Goal: Information Seeking & Learning: Learn about a topic

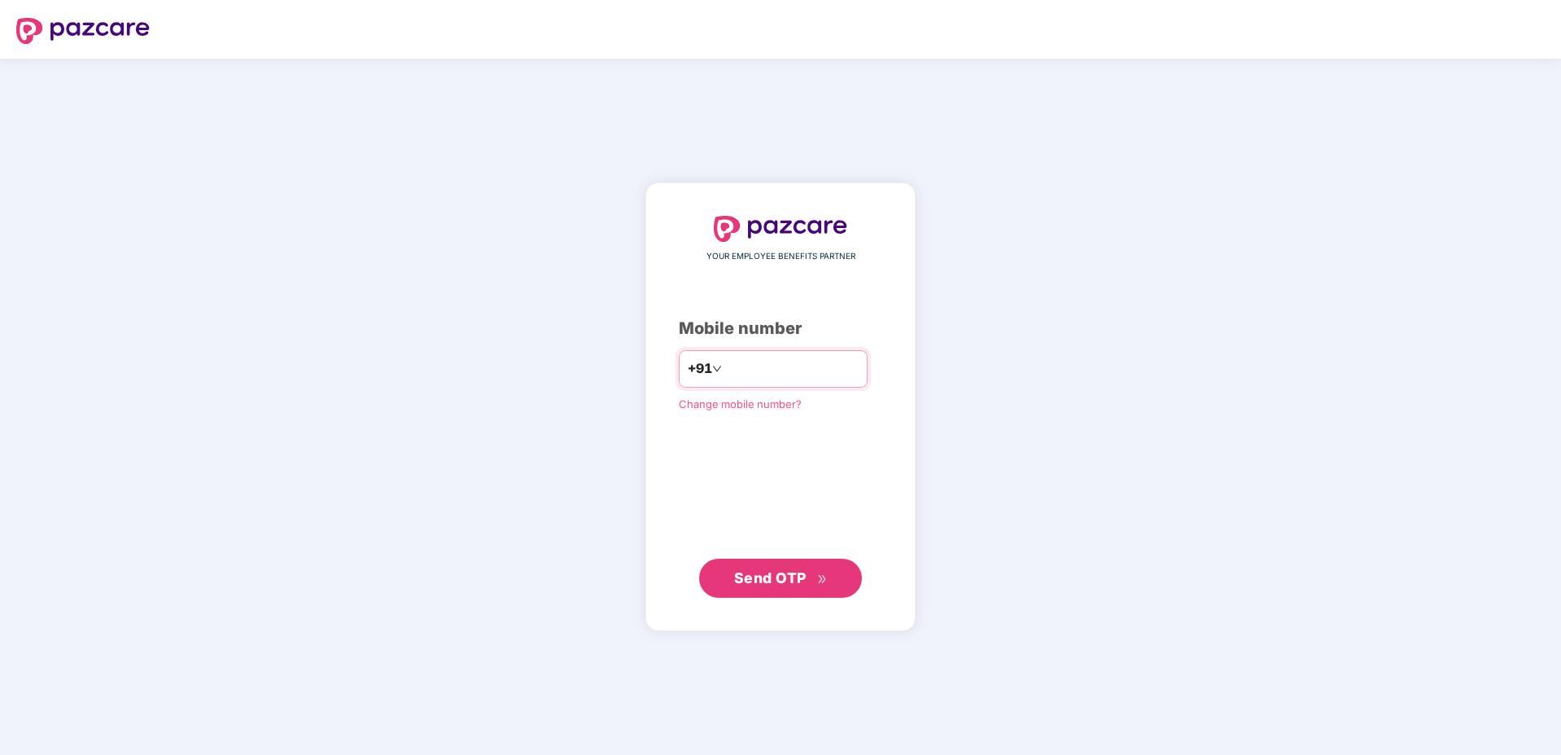
type input "**********"
click at [769, 591] on button "Send OTP" at bounding box center [780, 577] width 163 height 39
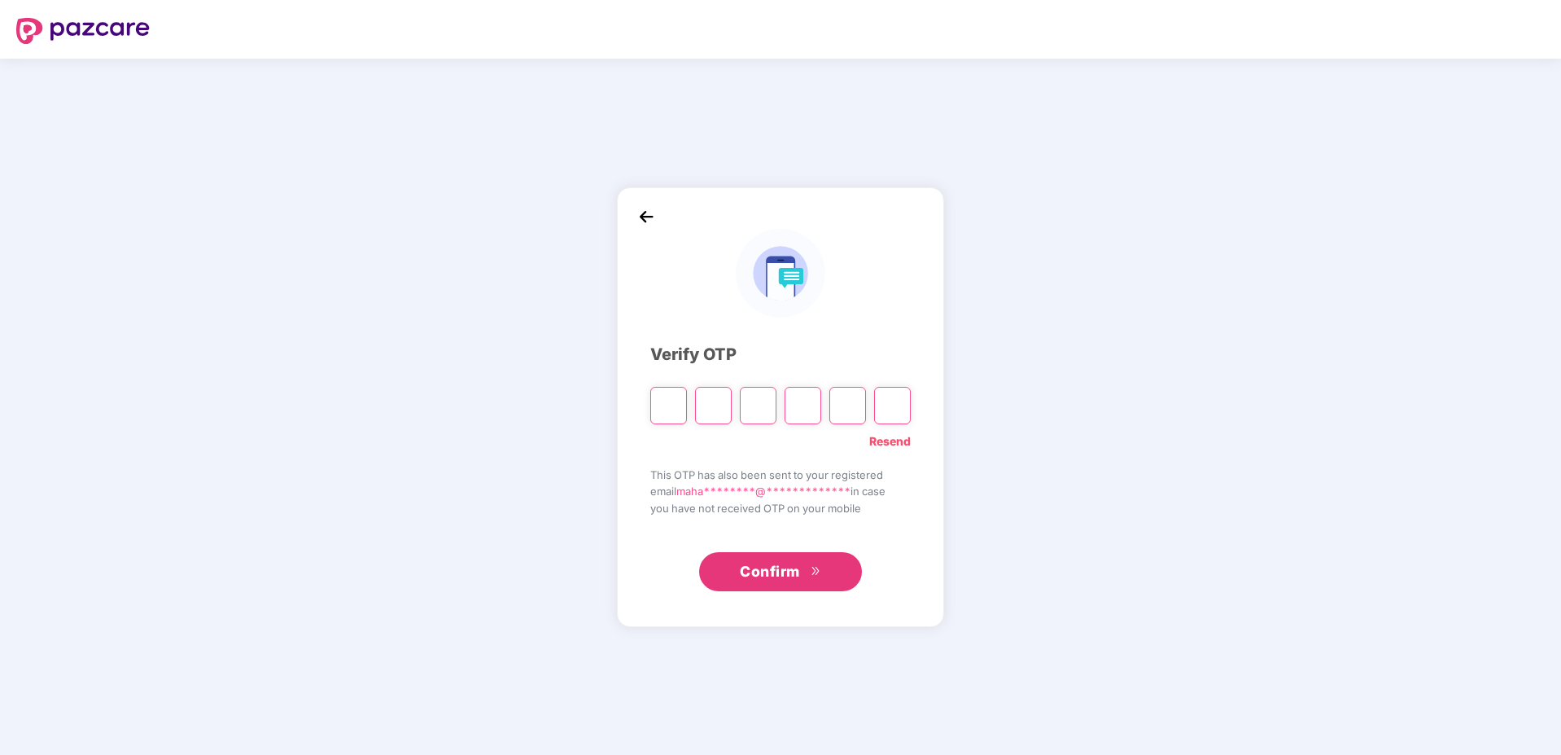
type input "*"
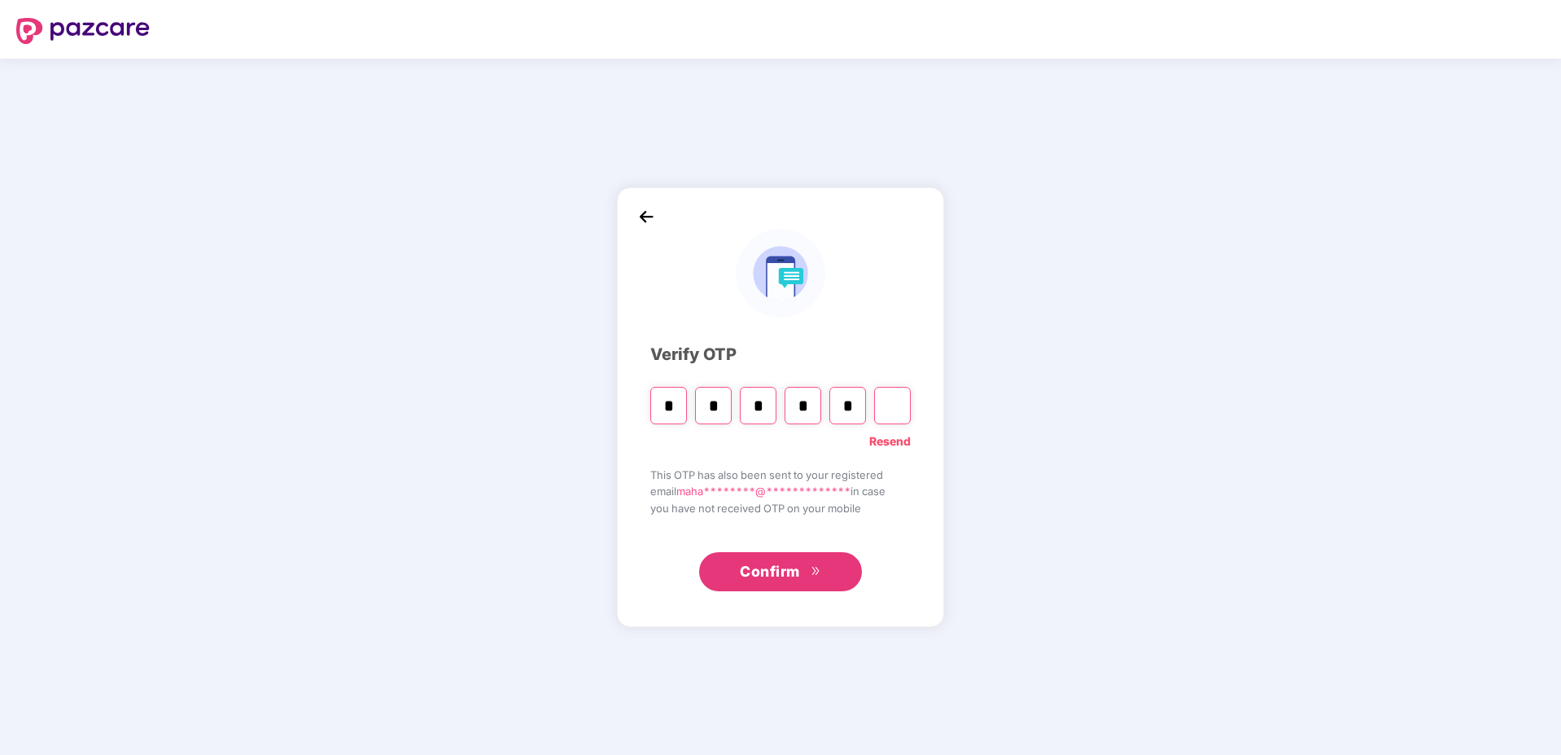
type input "*"
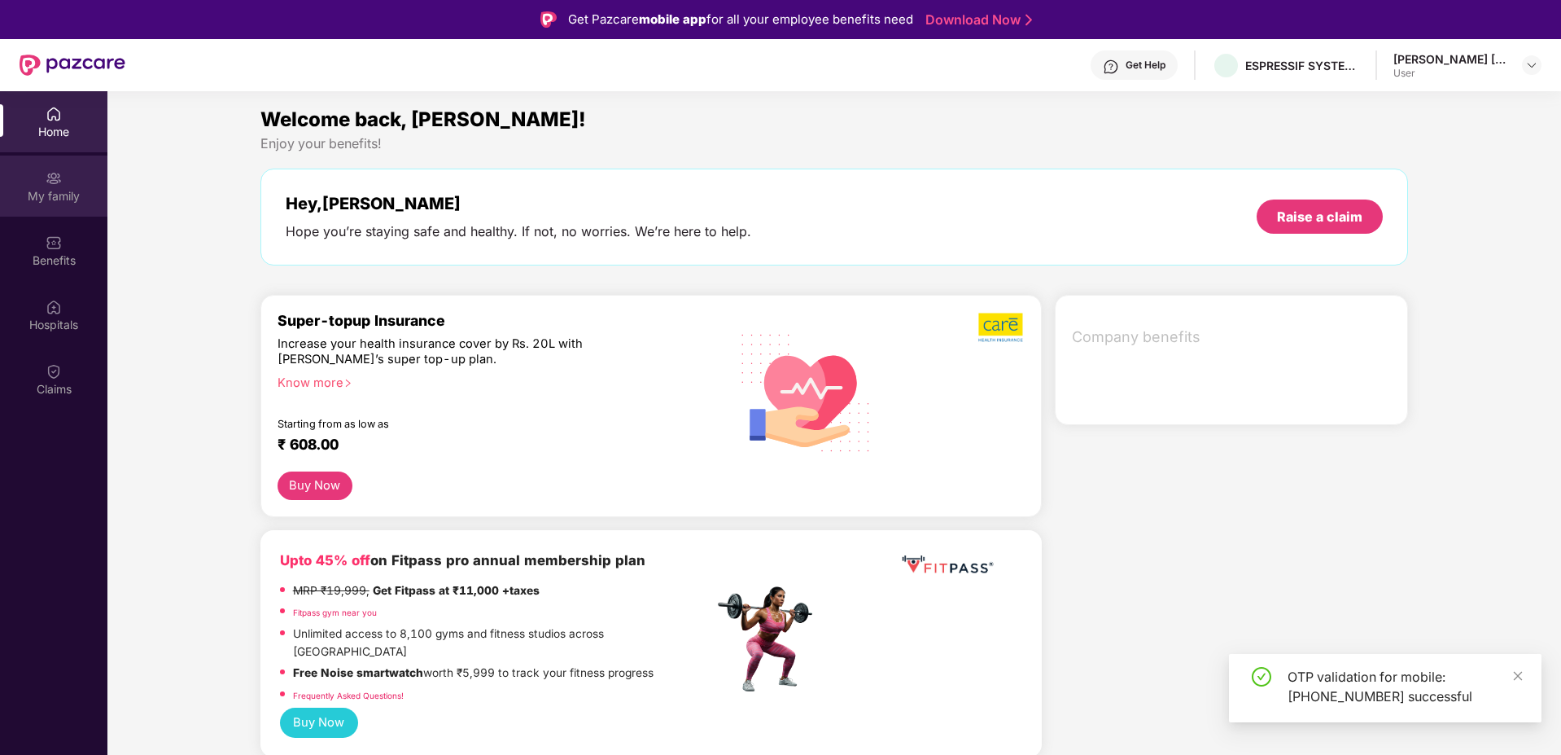
click at [62, 206] on div "My family" at bounding box center [53, 185] width 107 height 61
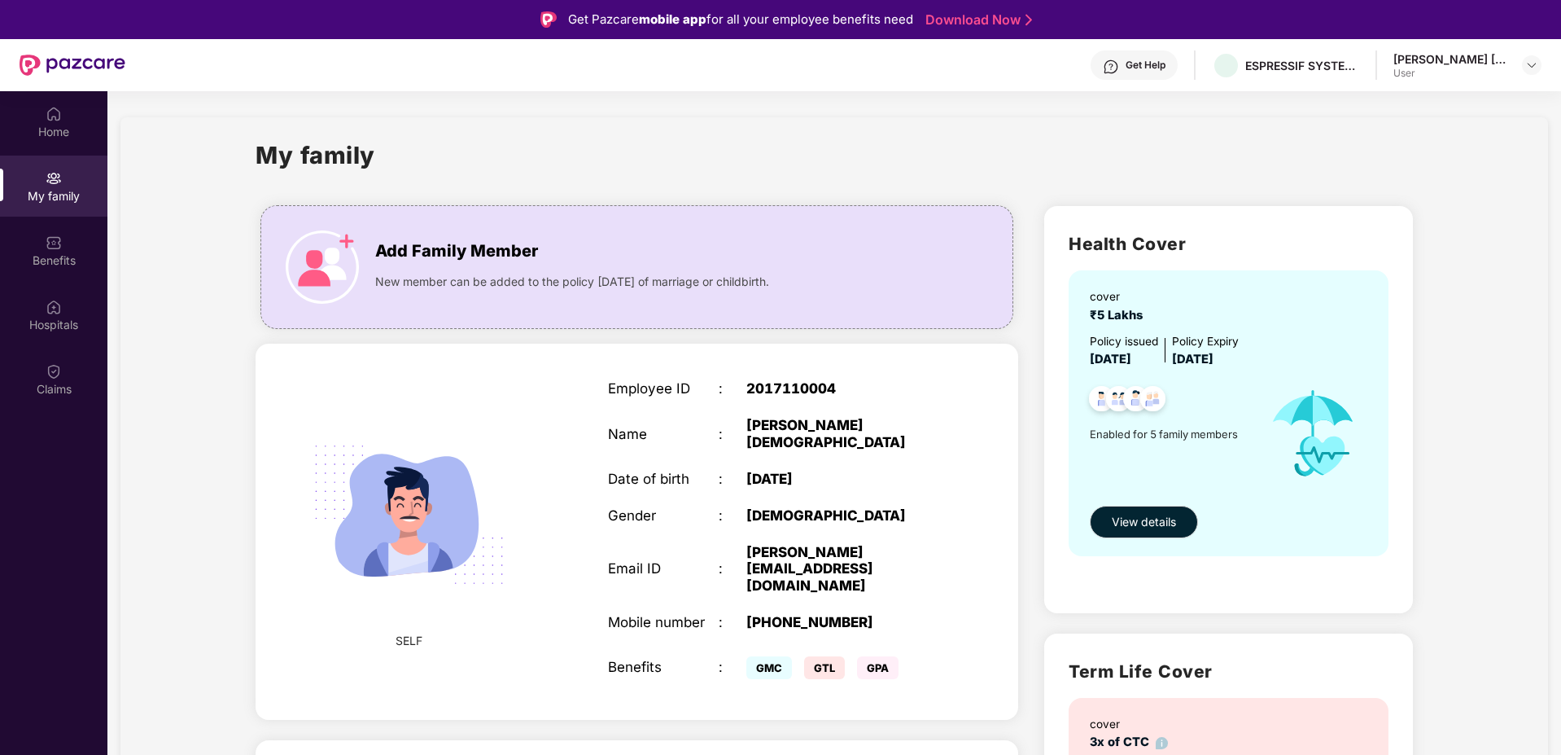
click at [77, 260] on div "Benefits" at bounding box center [53, 260] width 107 height 16
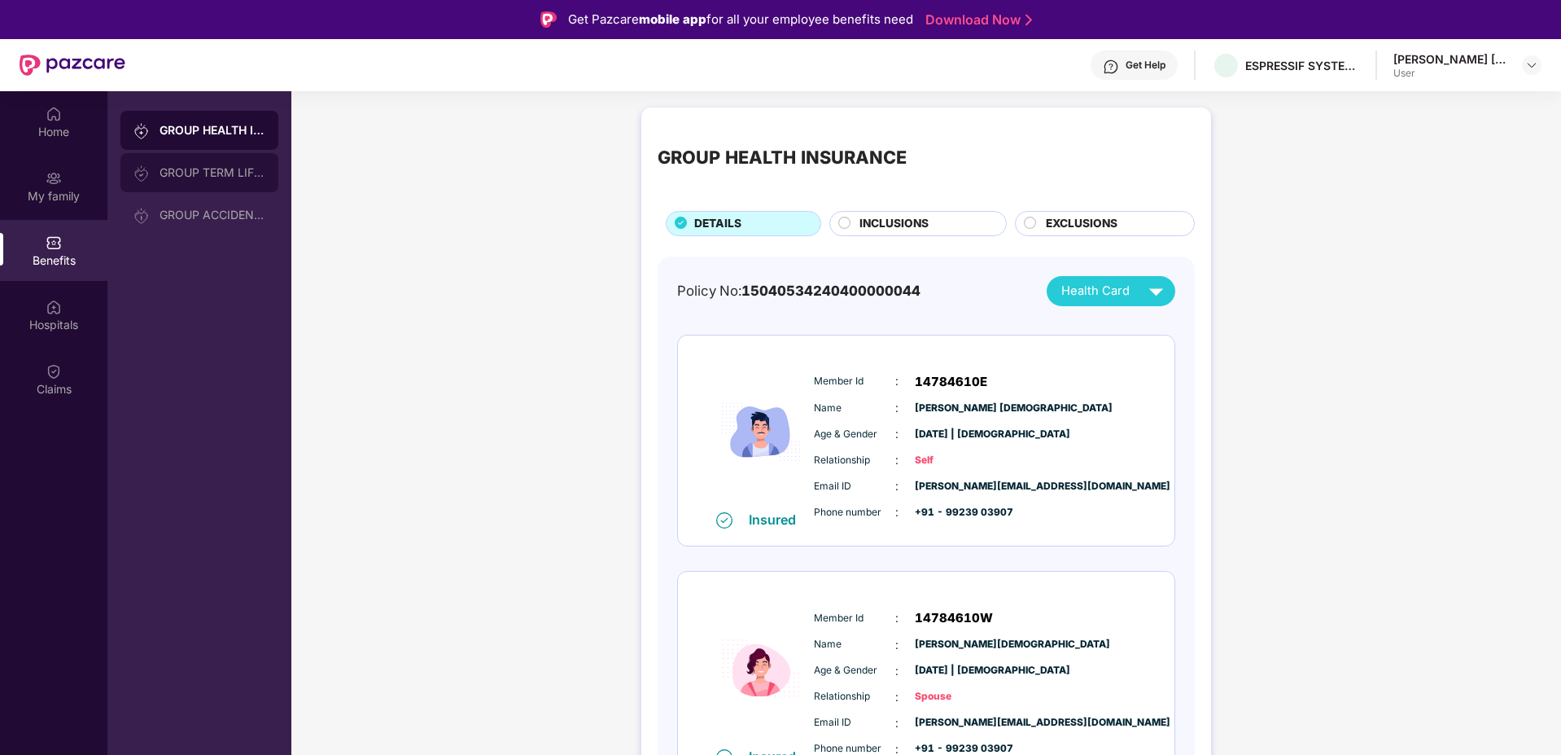
click at [193, 176] on div "GROUP TERM LIFE INSURANCE" at bounding box center [213, 172] width 106 height 13
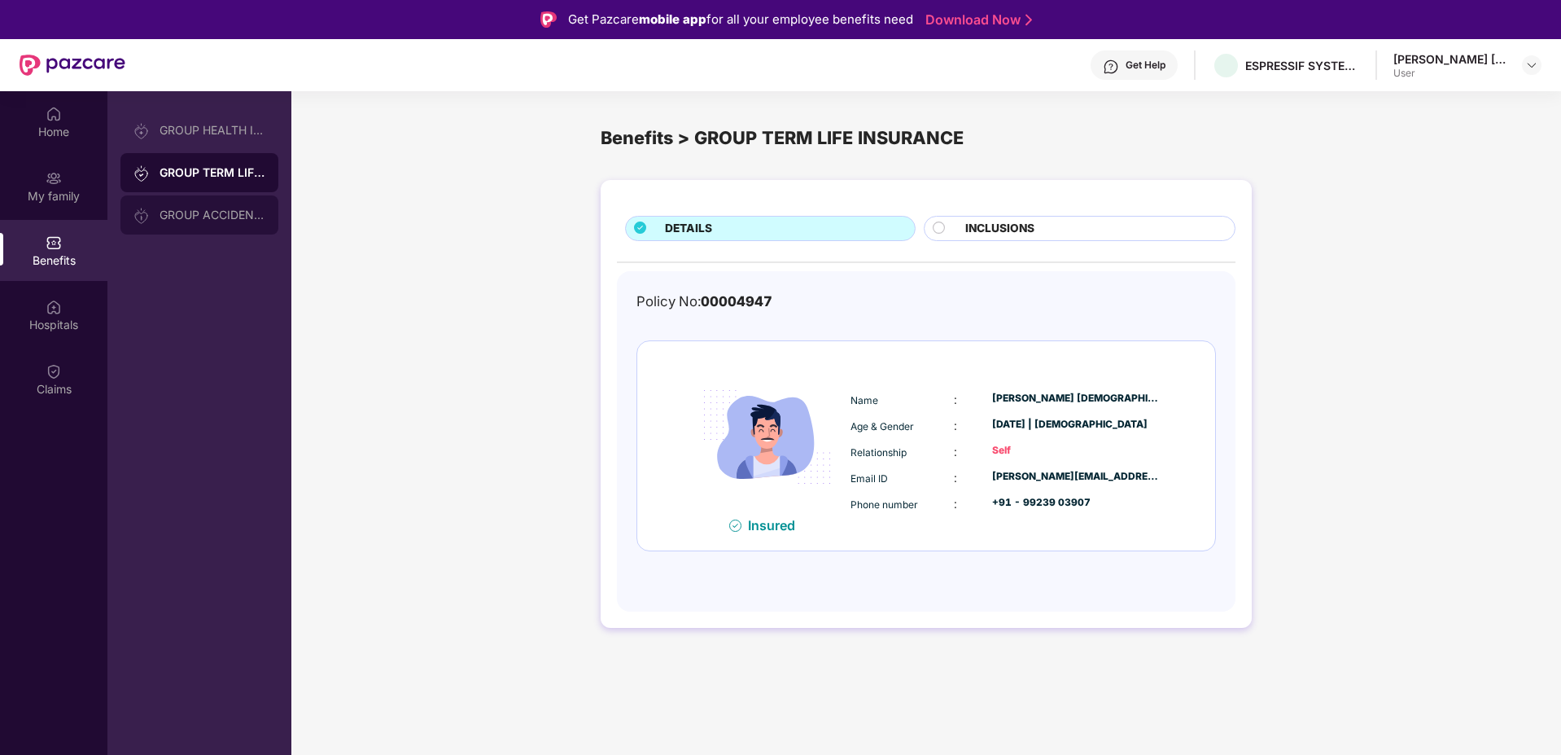
click at [204, 221] on div "GROUP ACCIDENTAL INSURANCE" at bounding box center [199, 214] width 158 height 39
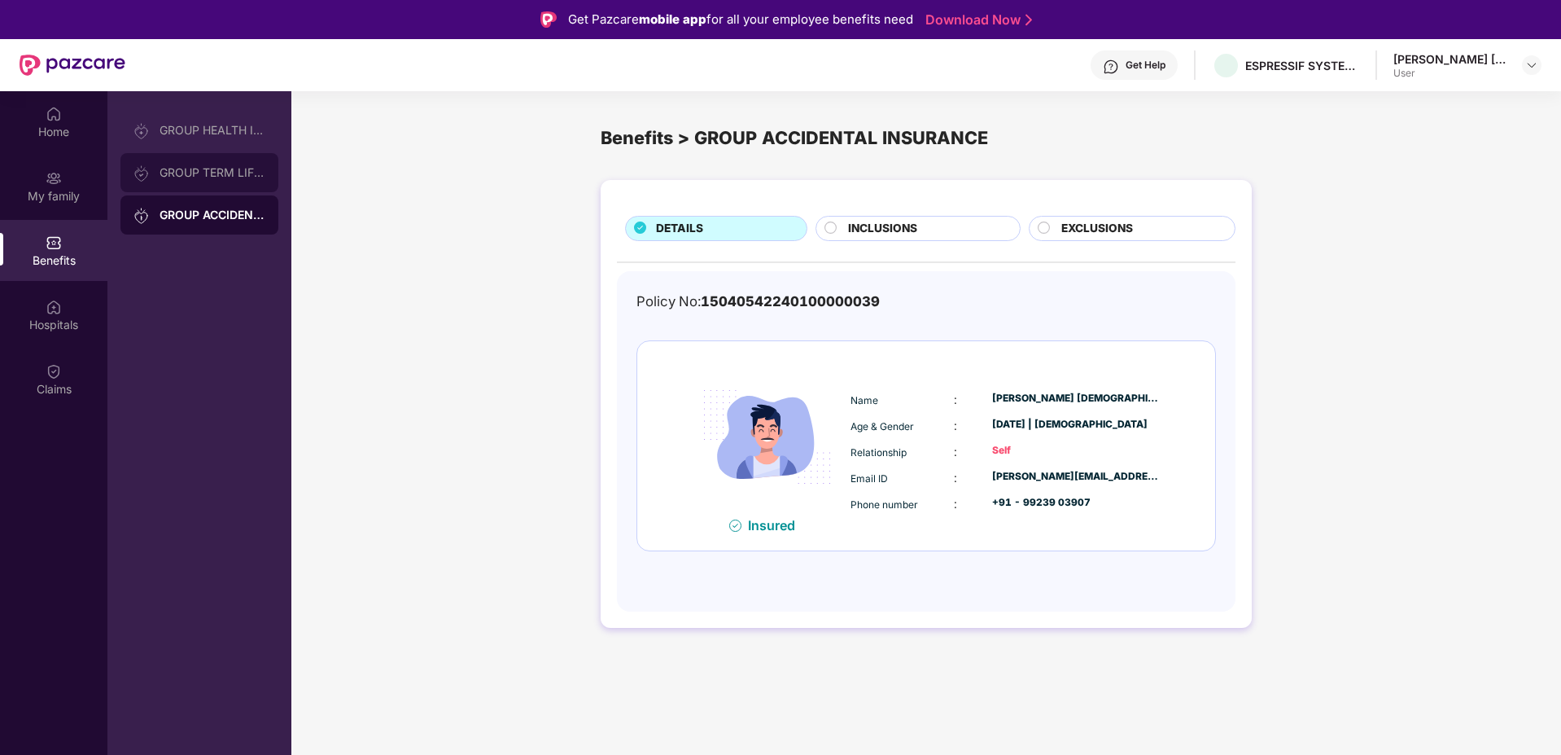
click at [199, 172] on div "GROUP TERM LIFE INSURANCE" at bounding box center [213, 172] width 106 height 13
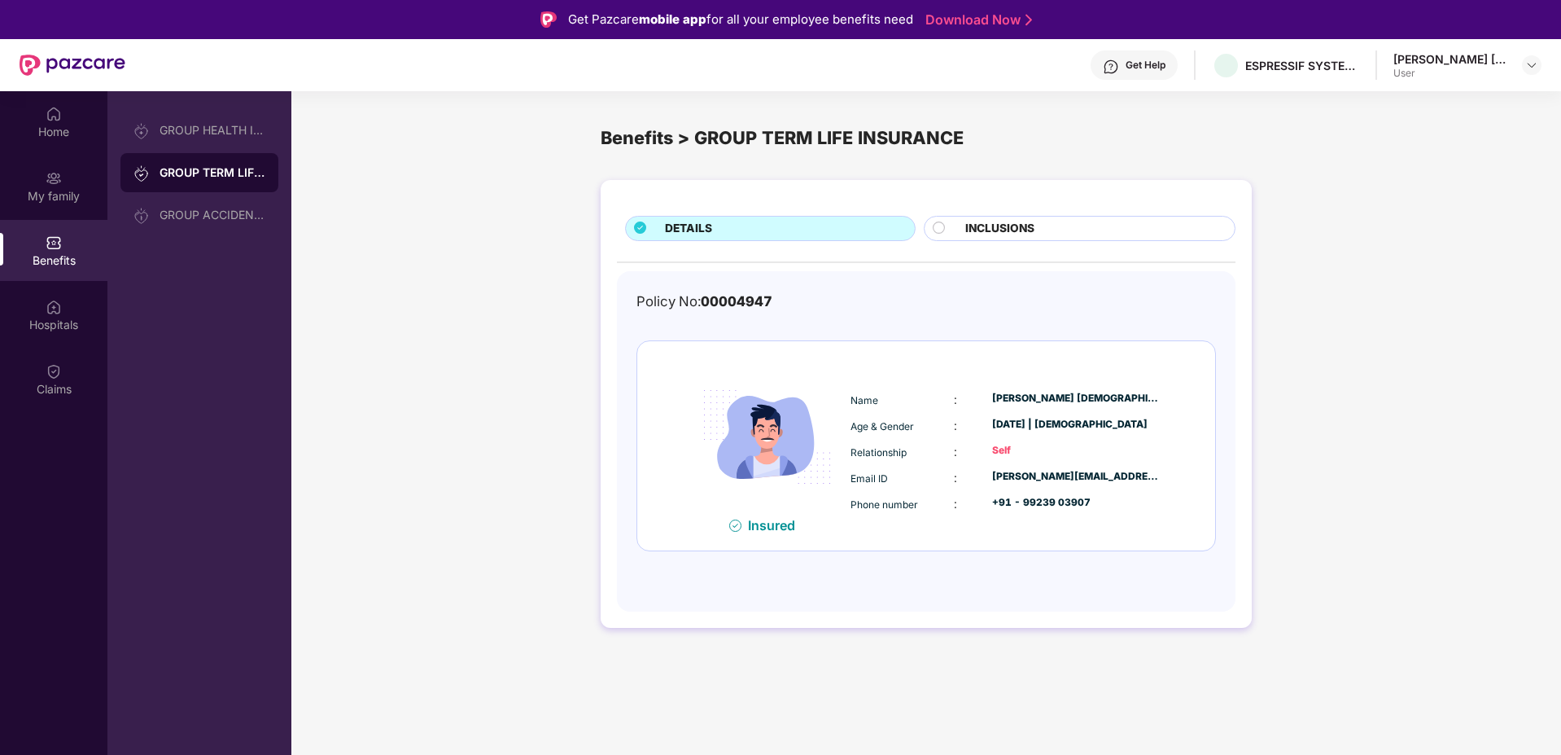
click at [1033, 229] on span "INCLUSIONS" at bounding box center [999, 229] width 69 height 18
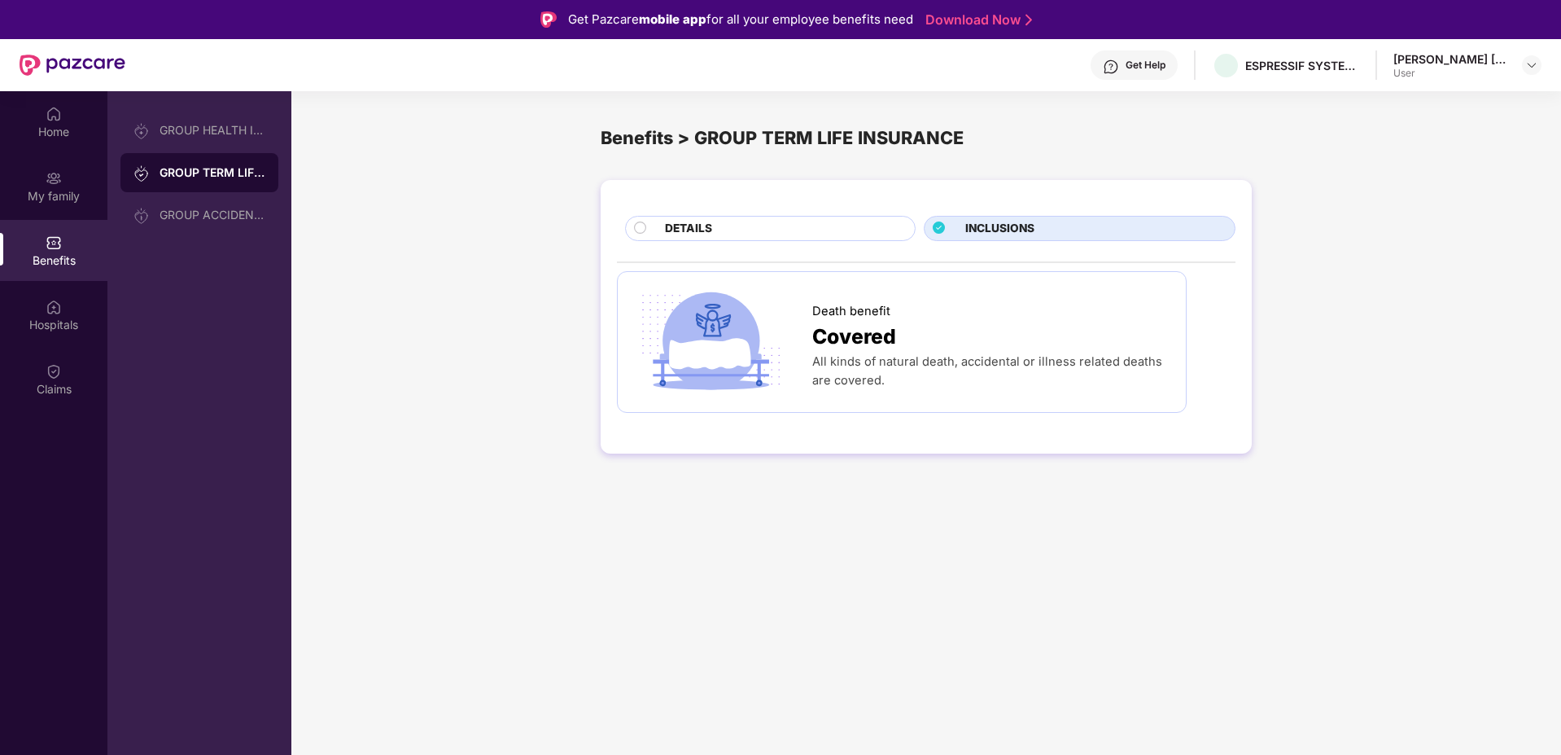
click at [787, 221] on div "DETAILS" at bounding box center [782, 230] width 250 height 20
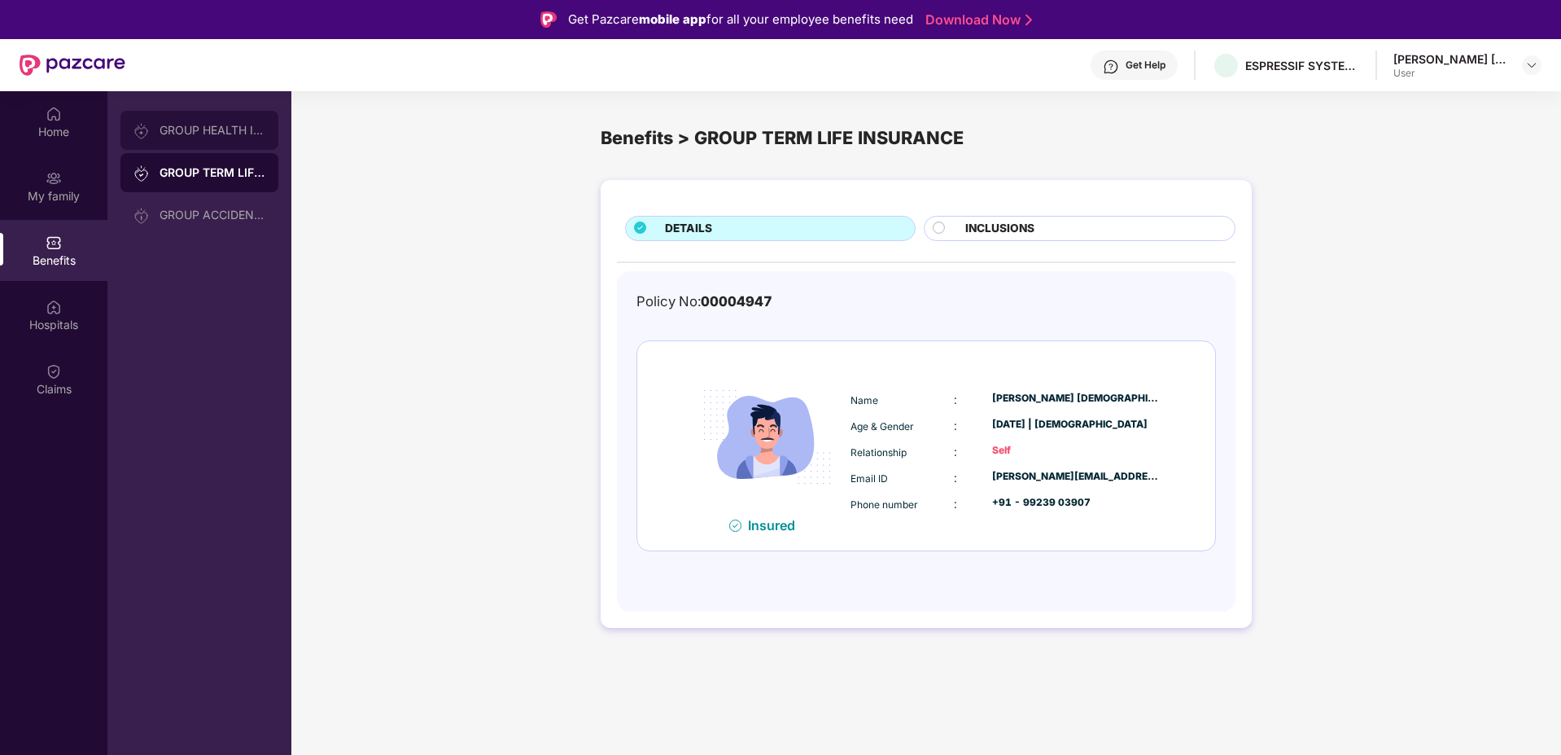
click at [215, 129] on div "GROUP HEALTH INSURANCE" at bounding box center [213, 130] width 106 height 13
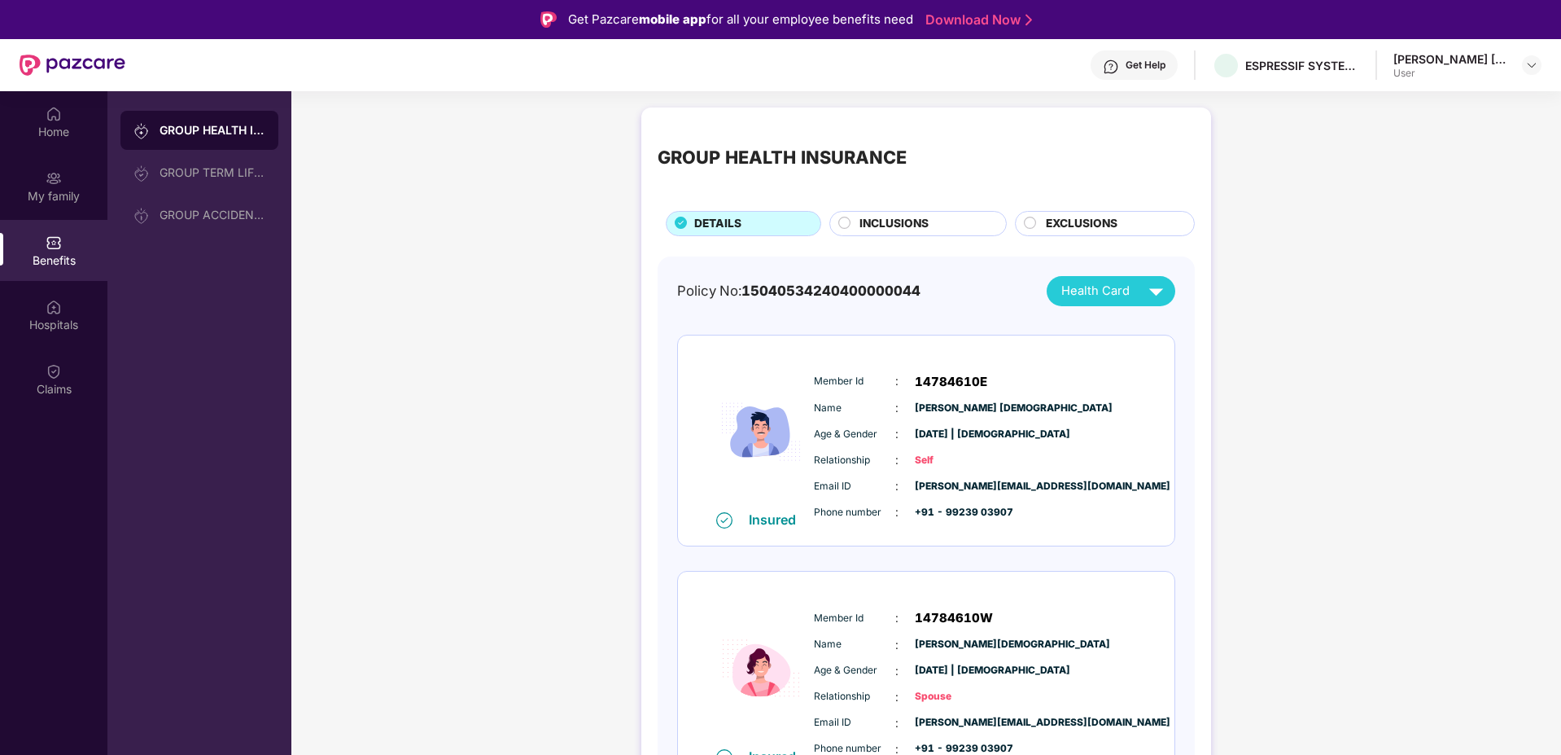
click at [894, 230] on span "INCLUSIONS" at bounding box center [894, 224] width 69 height 18
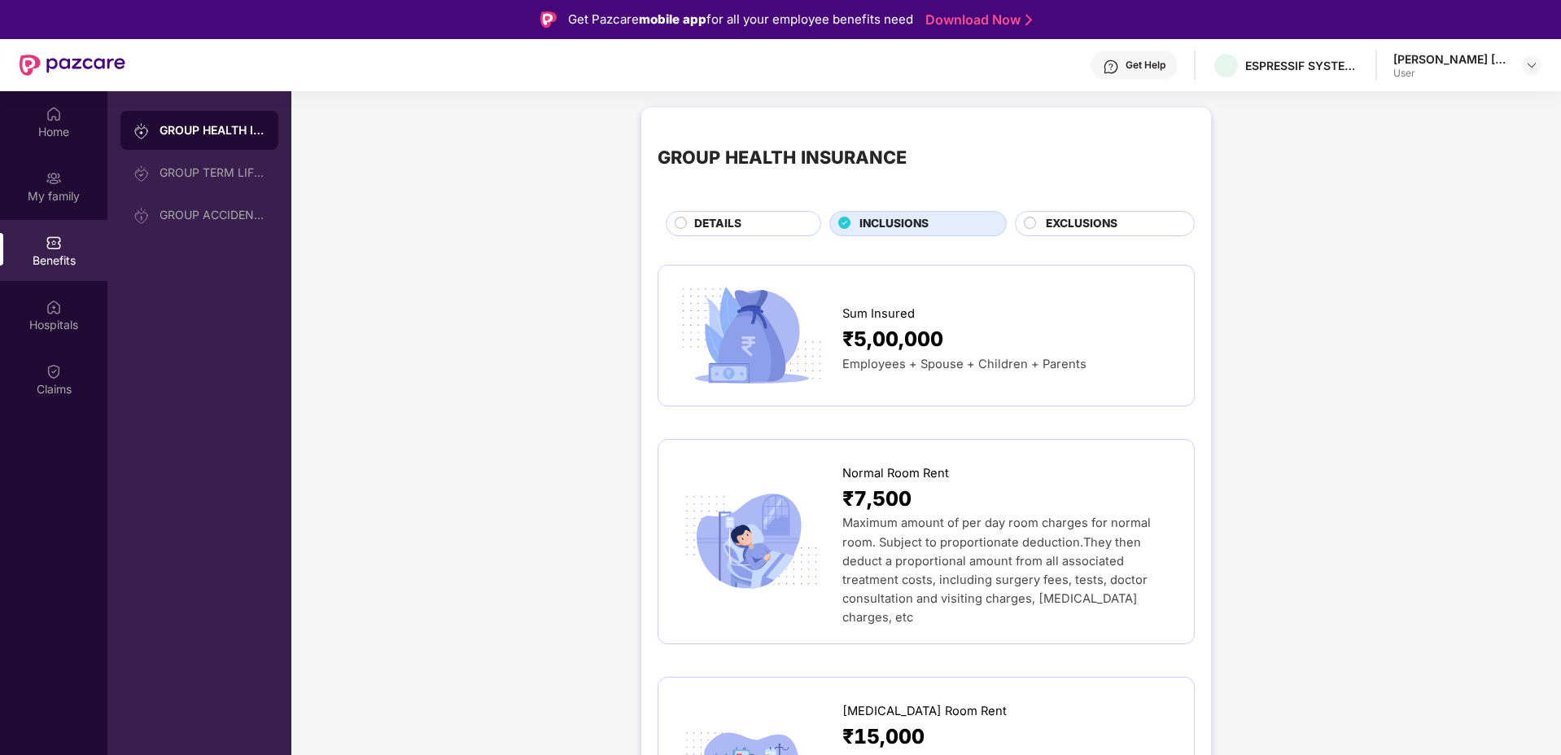
click at [1071, 230] on span "EXCLUSIONS" at bounding box center [1082, 224] width 72 height 18
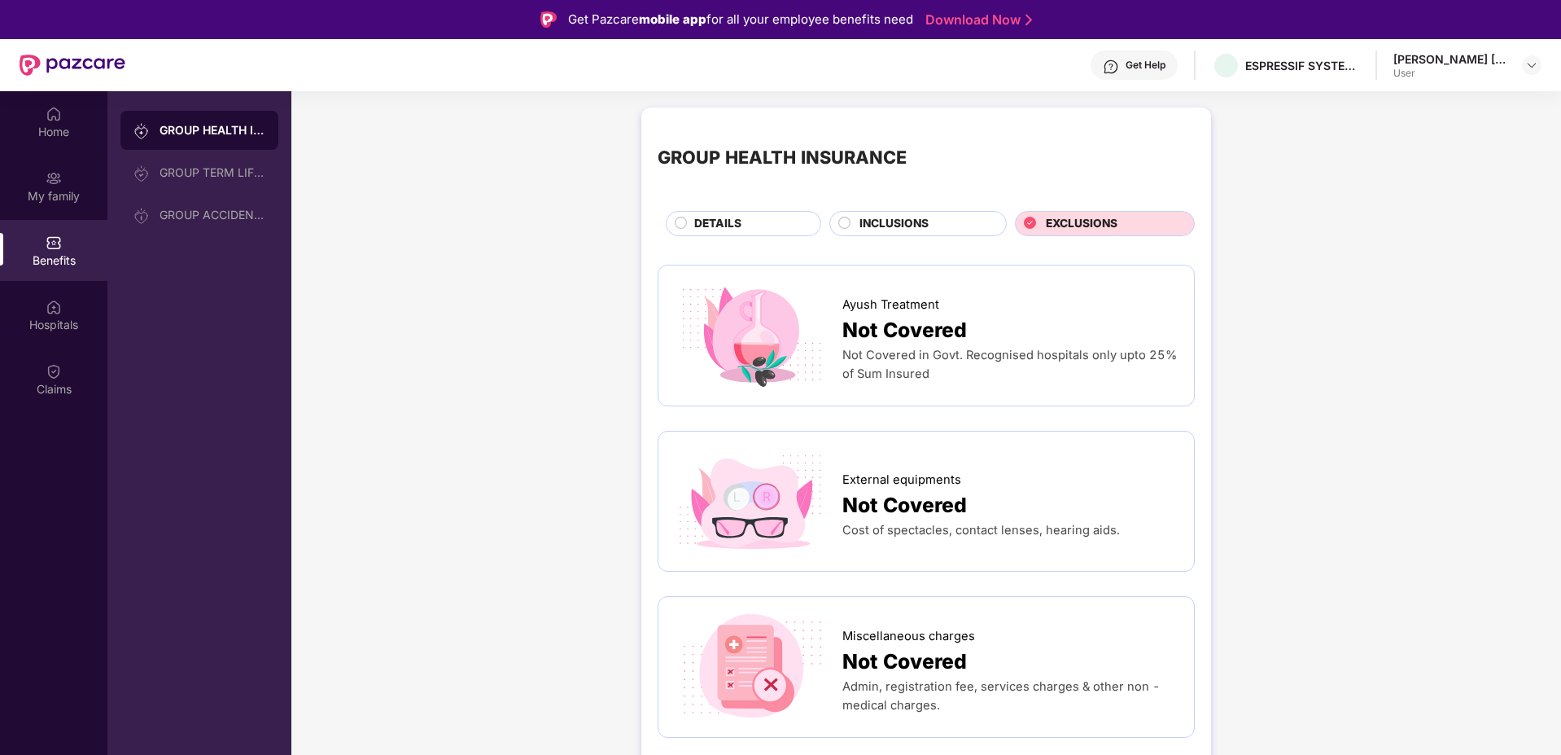
click at [788, 225] on div "DETAILS" at bounding box center [749, 225] width 126 height 20
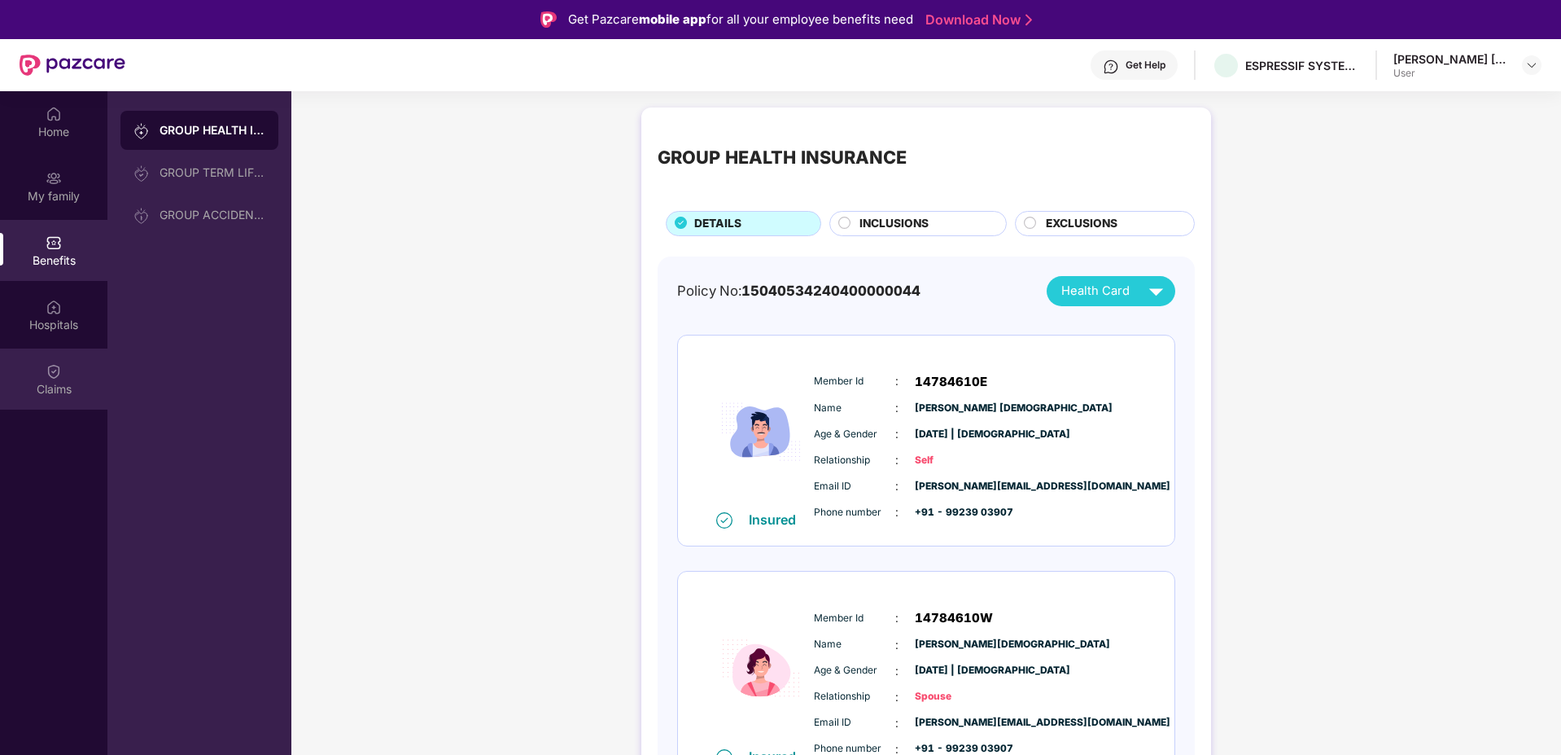
click at [61, 370] on img at bounding box center [54, 371] width 16 height 16
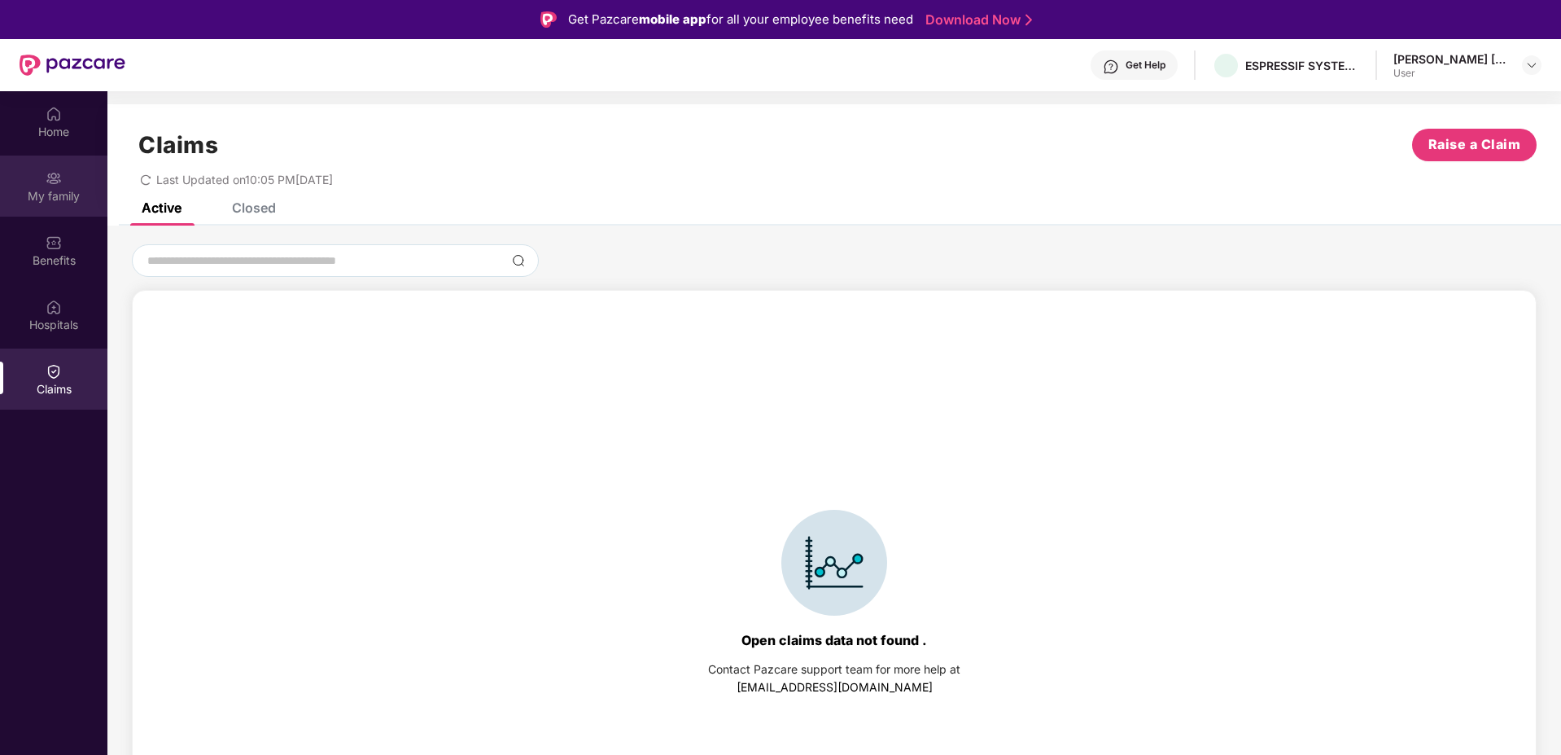
click at [74, 188] on div "My family" at bounding box center [53, 196] width 107 height 16
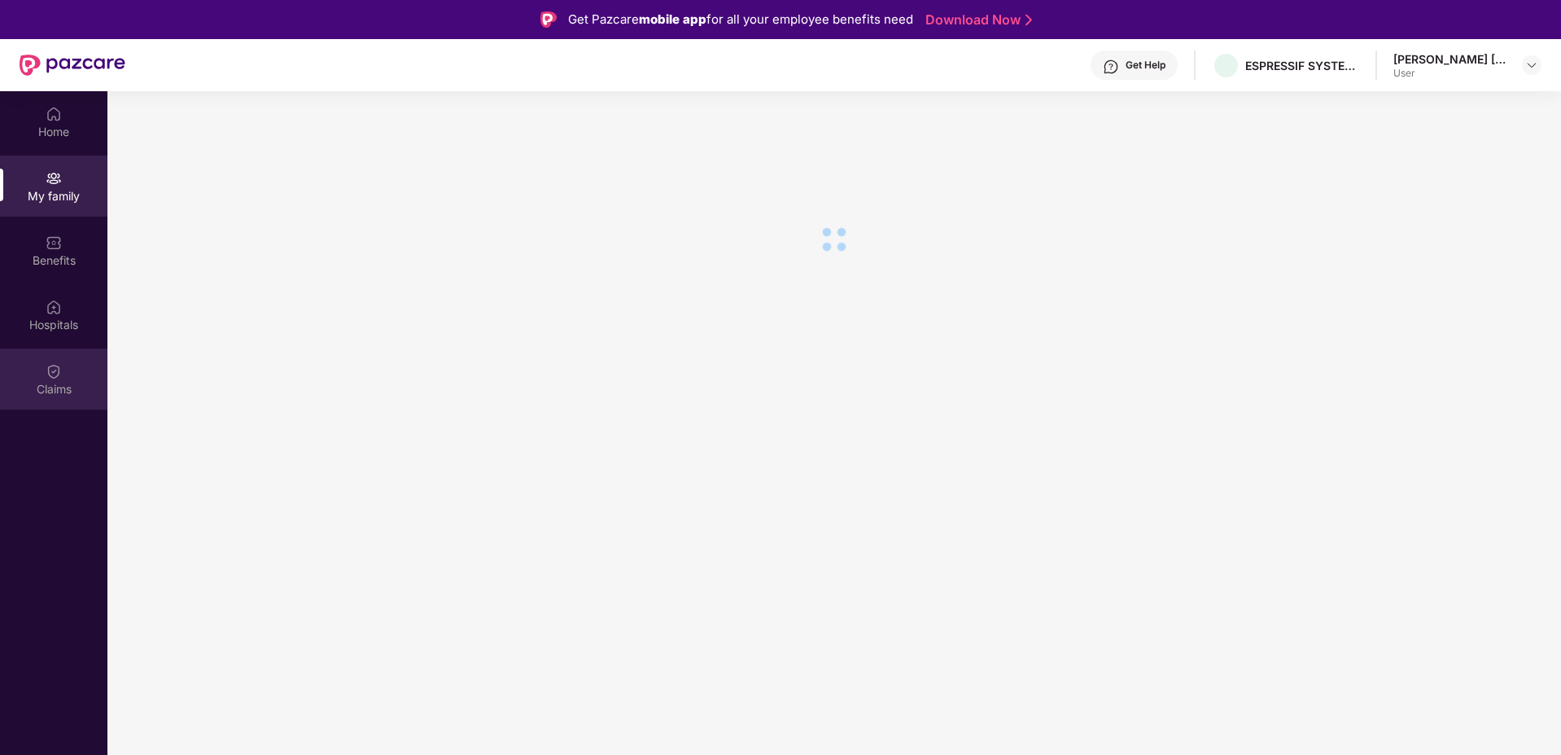
click at [64, 387] on div "Claims" at bounding box center [53, 389] width 107 height 16
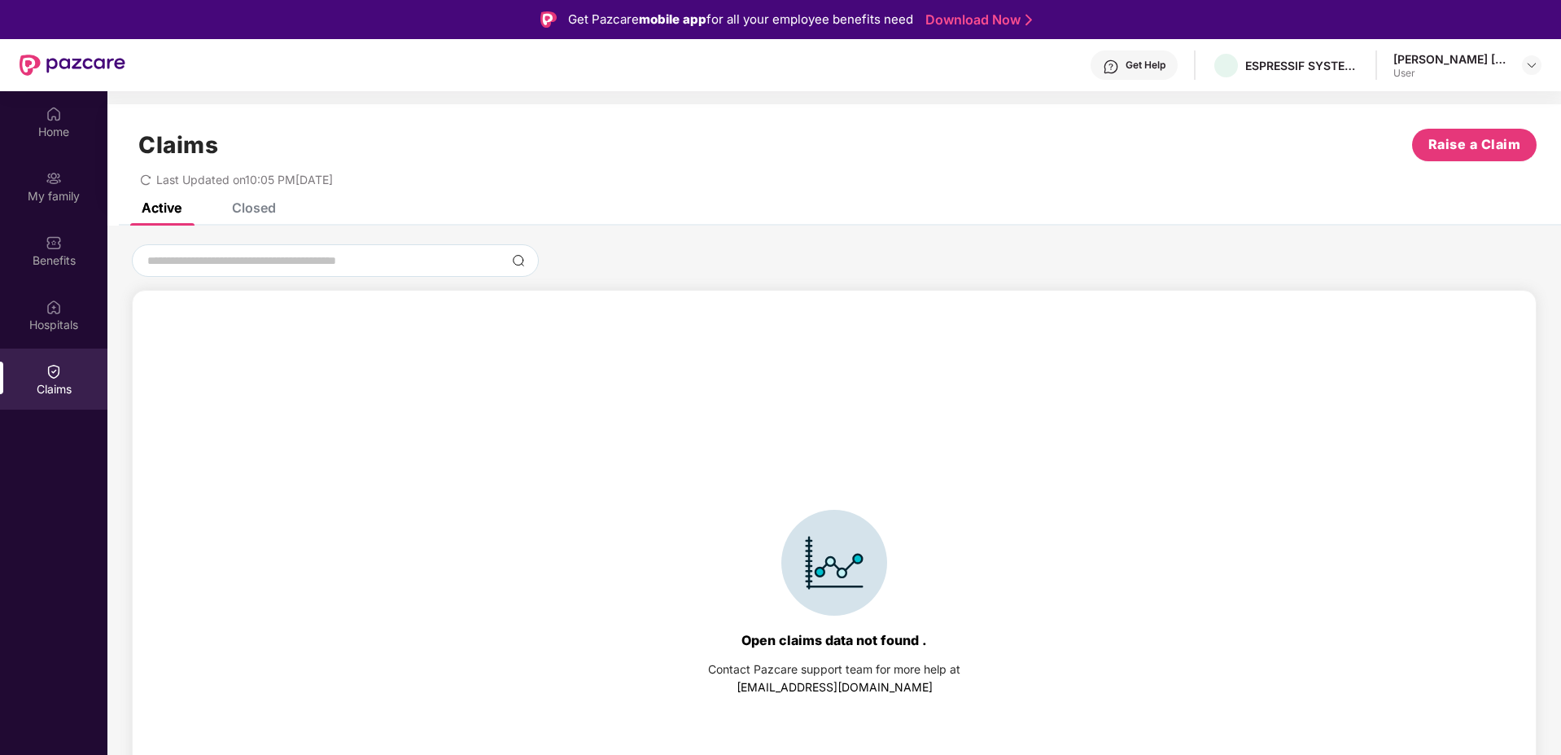
click at [260, 200] on div "Claims Raise a Claim Last Updated on 10:05 PM[DATE]" at bounding box center [834, 153] width 1454 height 98
click at [260, 204] on div "Closed" at bounding box center [254, 207] width 44 height 16
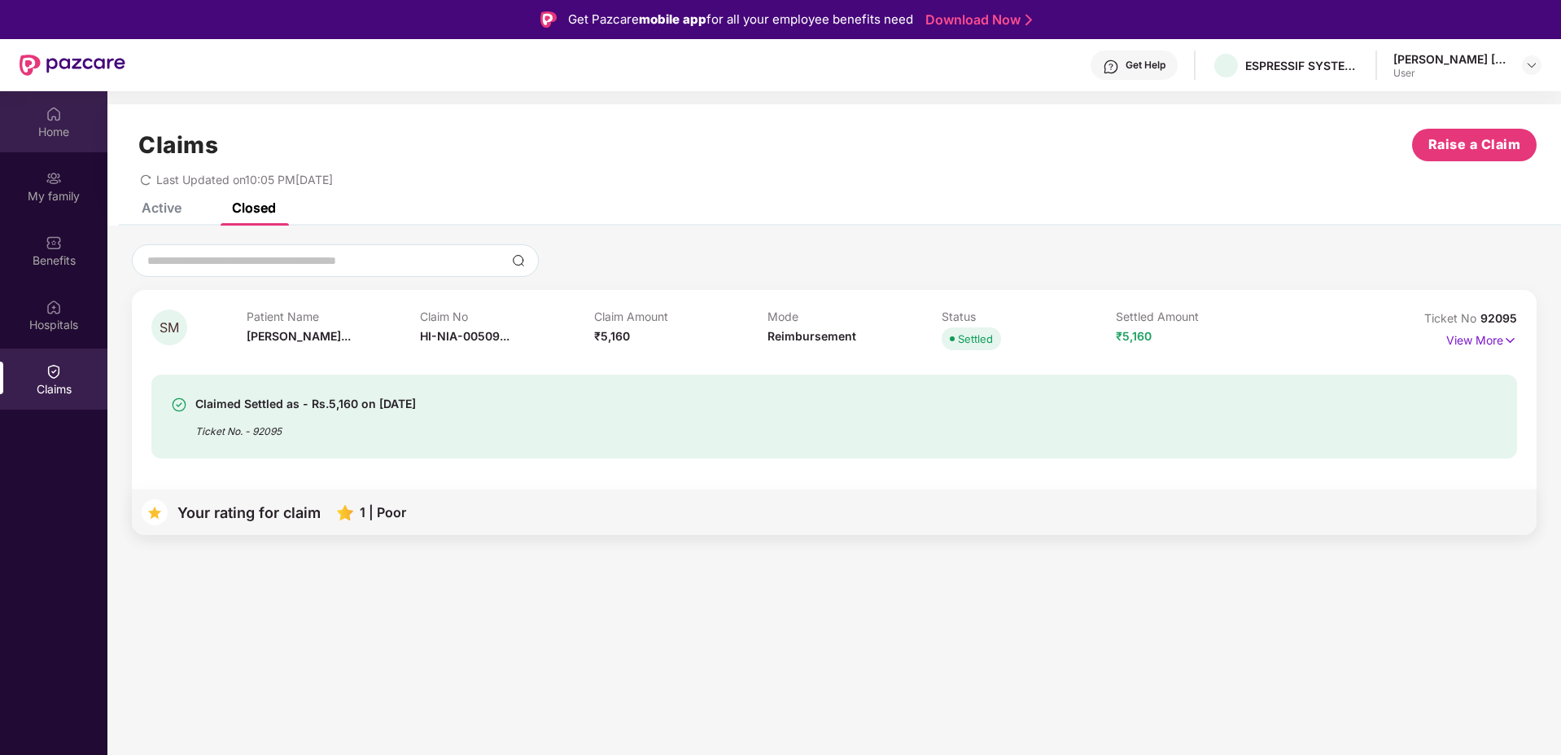
click at [59, 106] on img at bounding box center [54, 114] width 16 height 16
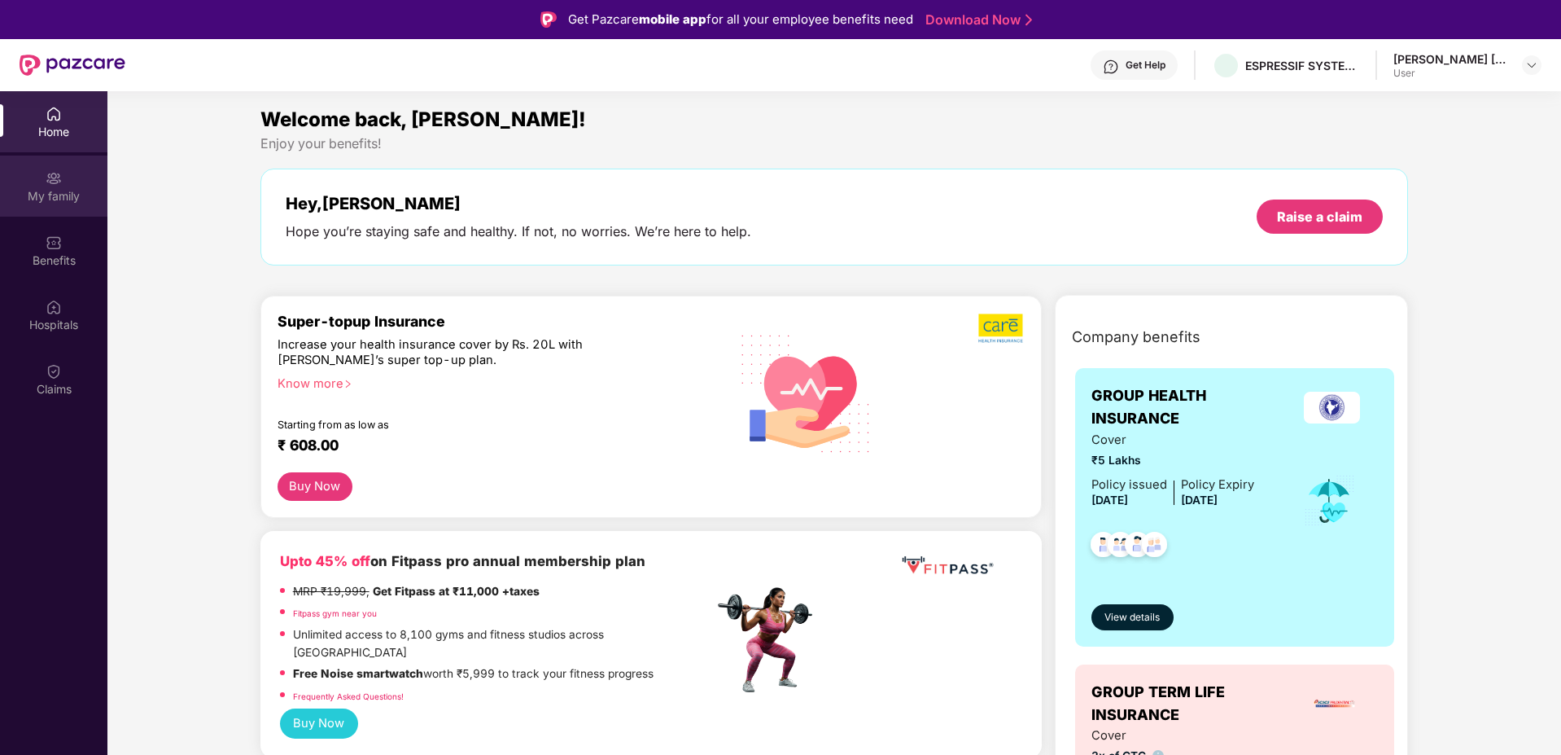
click at [64, 200] on div "My family" at bounding box center [53, 196] width 107 height 16
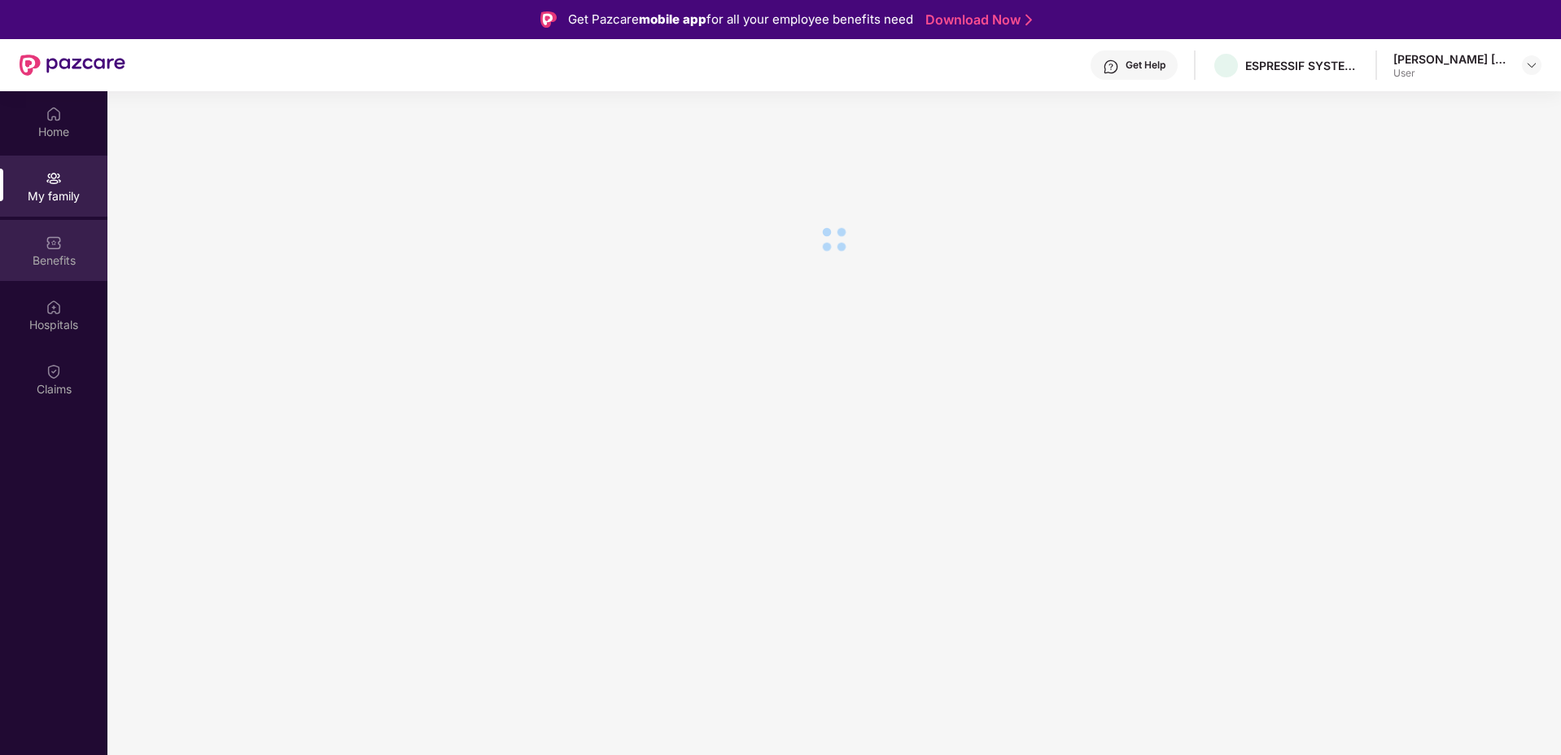
click at [61, 255] on div "Benefits" at bounding box center [53, 260] width 107 height 16
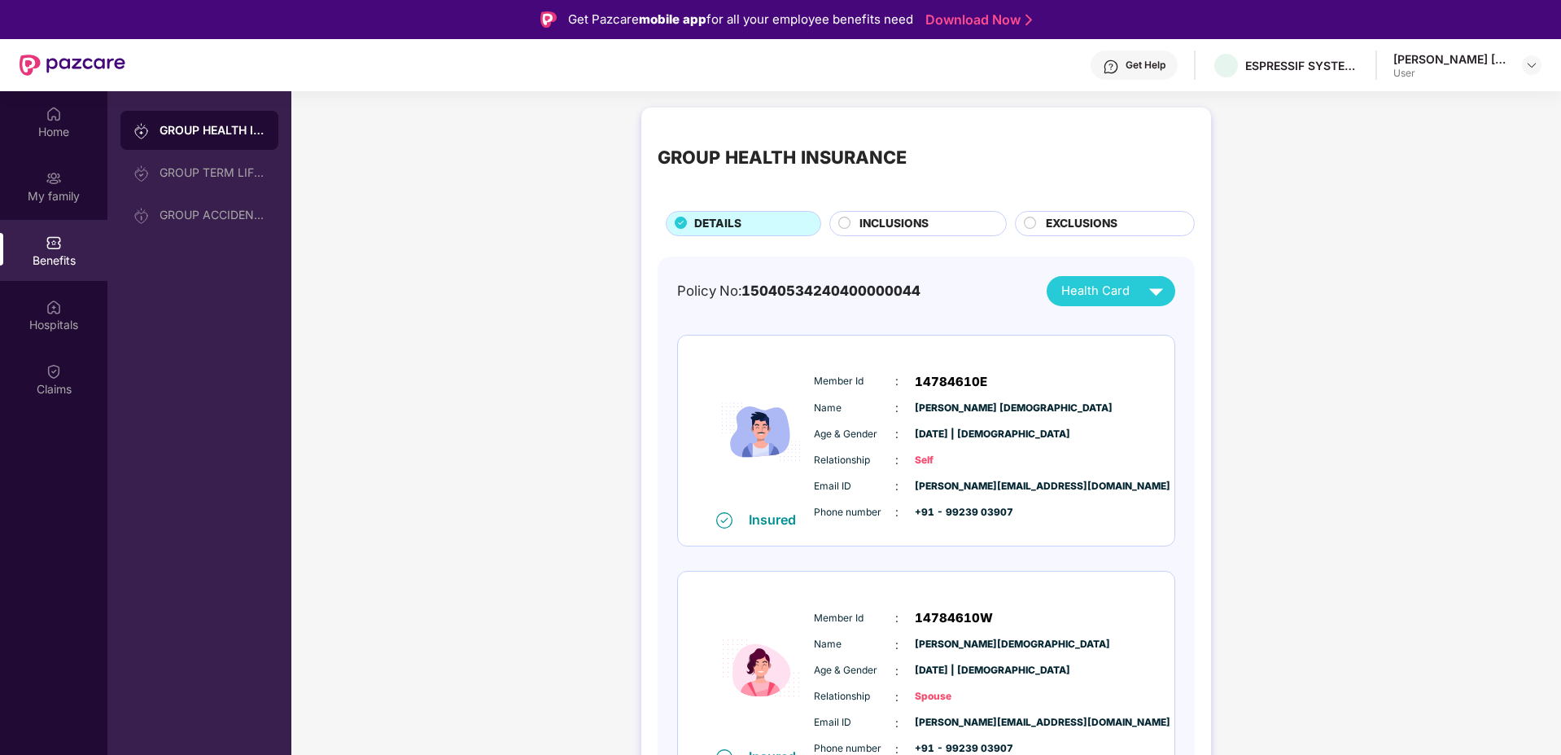
click at [937, 221] on div "INCLUSIONS" at bounding box center [924, 225] width 147 height 20
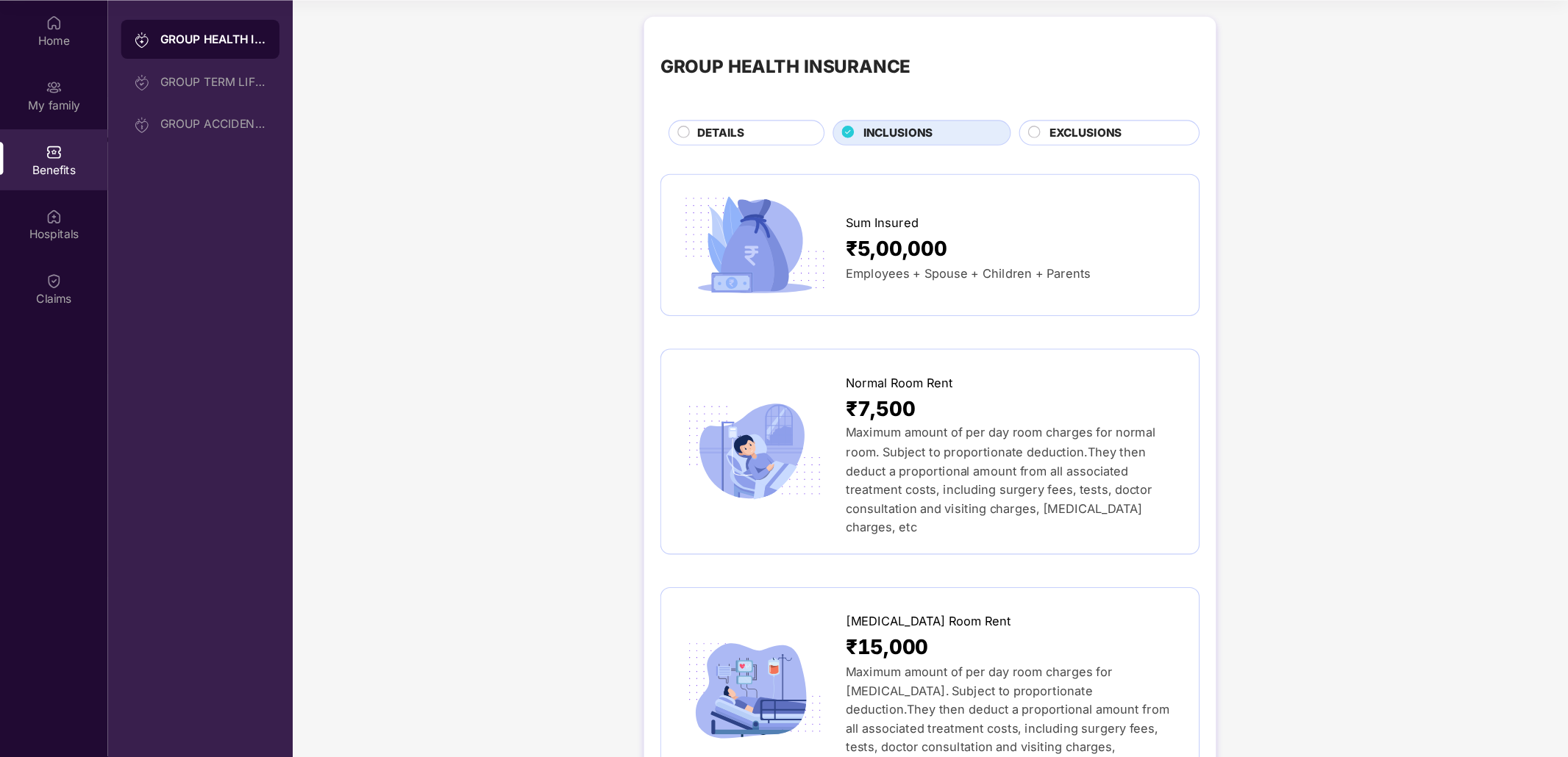
scroll to position [82, 0]
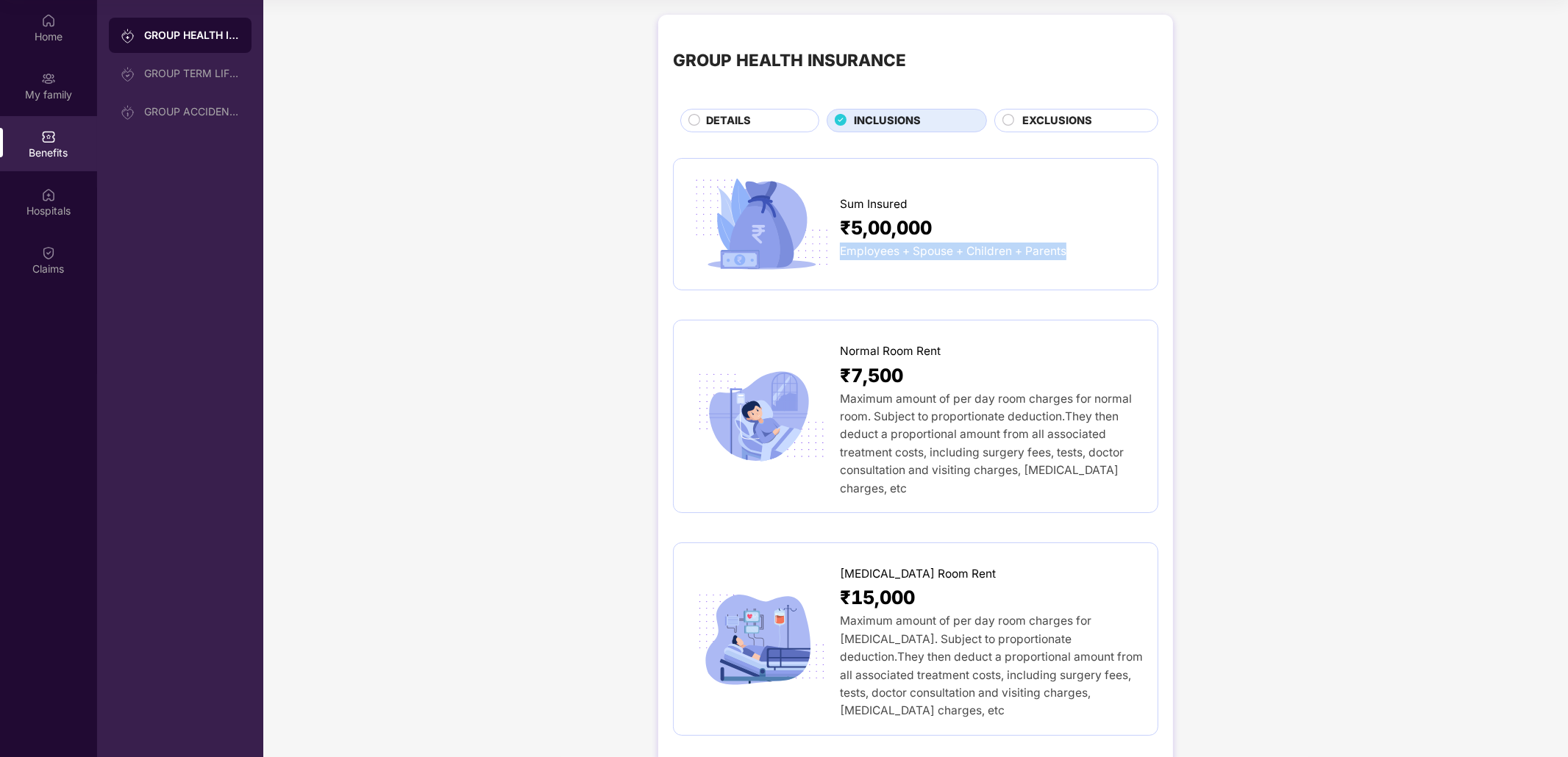
drag, startPoint x: 1549, startPoint y: 242, endPoint x: 1563, endPoint y: 210, distance: 34.9
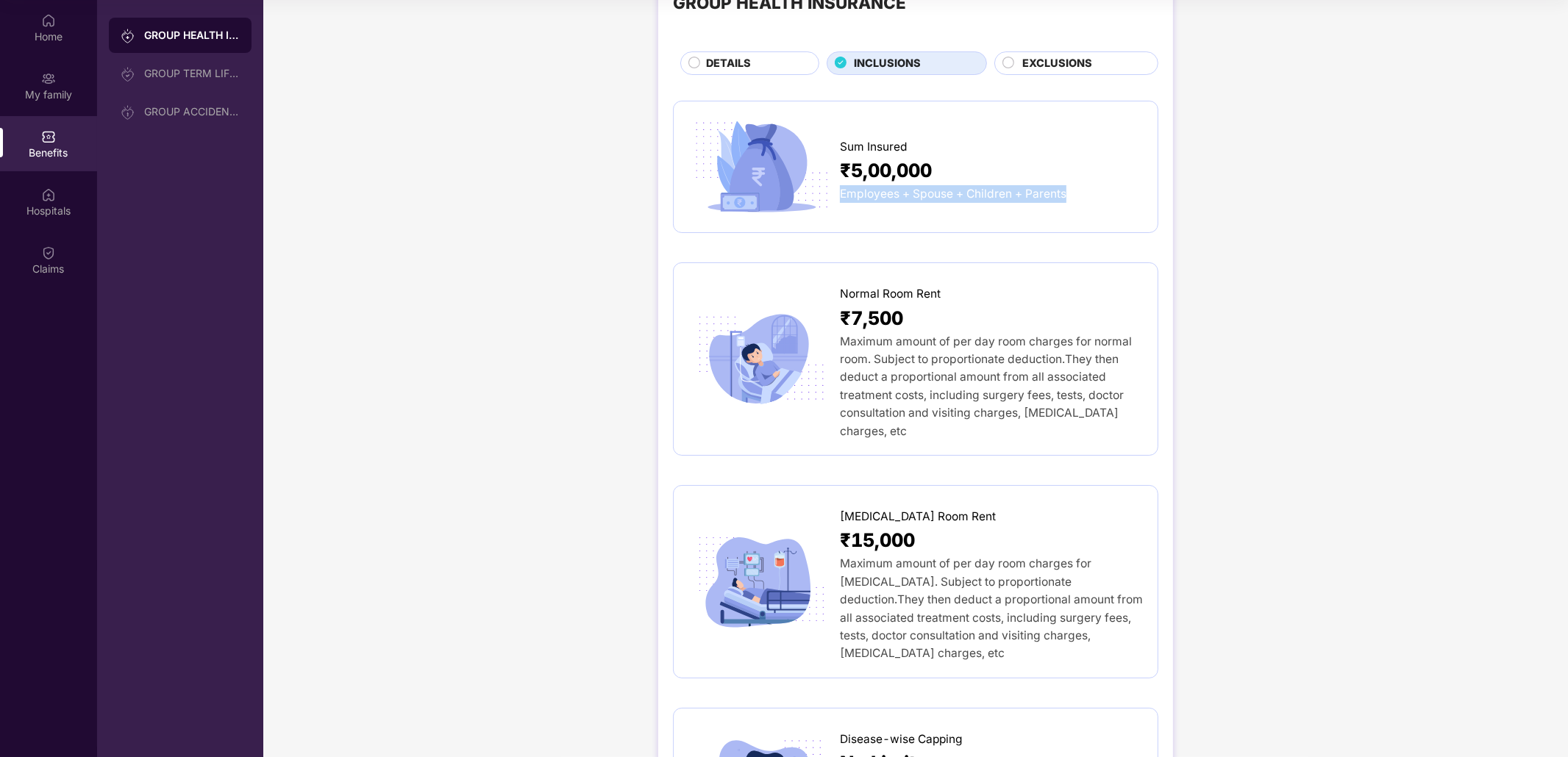
scroll to position [0, 0]
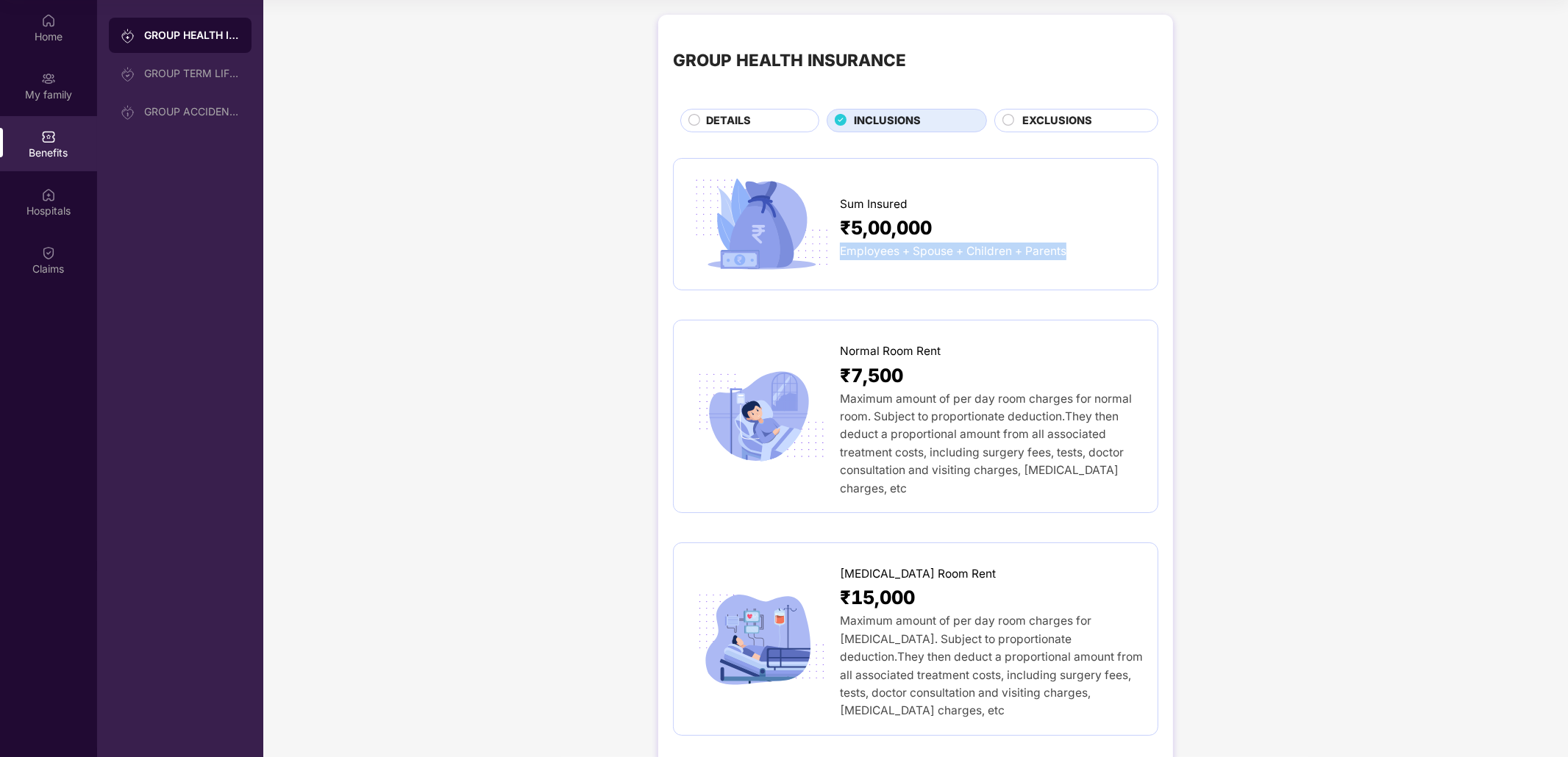
click at [1035, 105] on div "GROUP HEALTH INSURANCE DETAILS INCLUSIONS EXCLUSIONS" at bounding box center [915, 81] width 485 height 103
click at [1030, 115] on span "EXCLUSIONS" at bounding box center [1056, 121] width 70 height 17
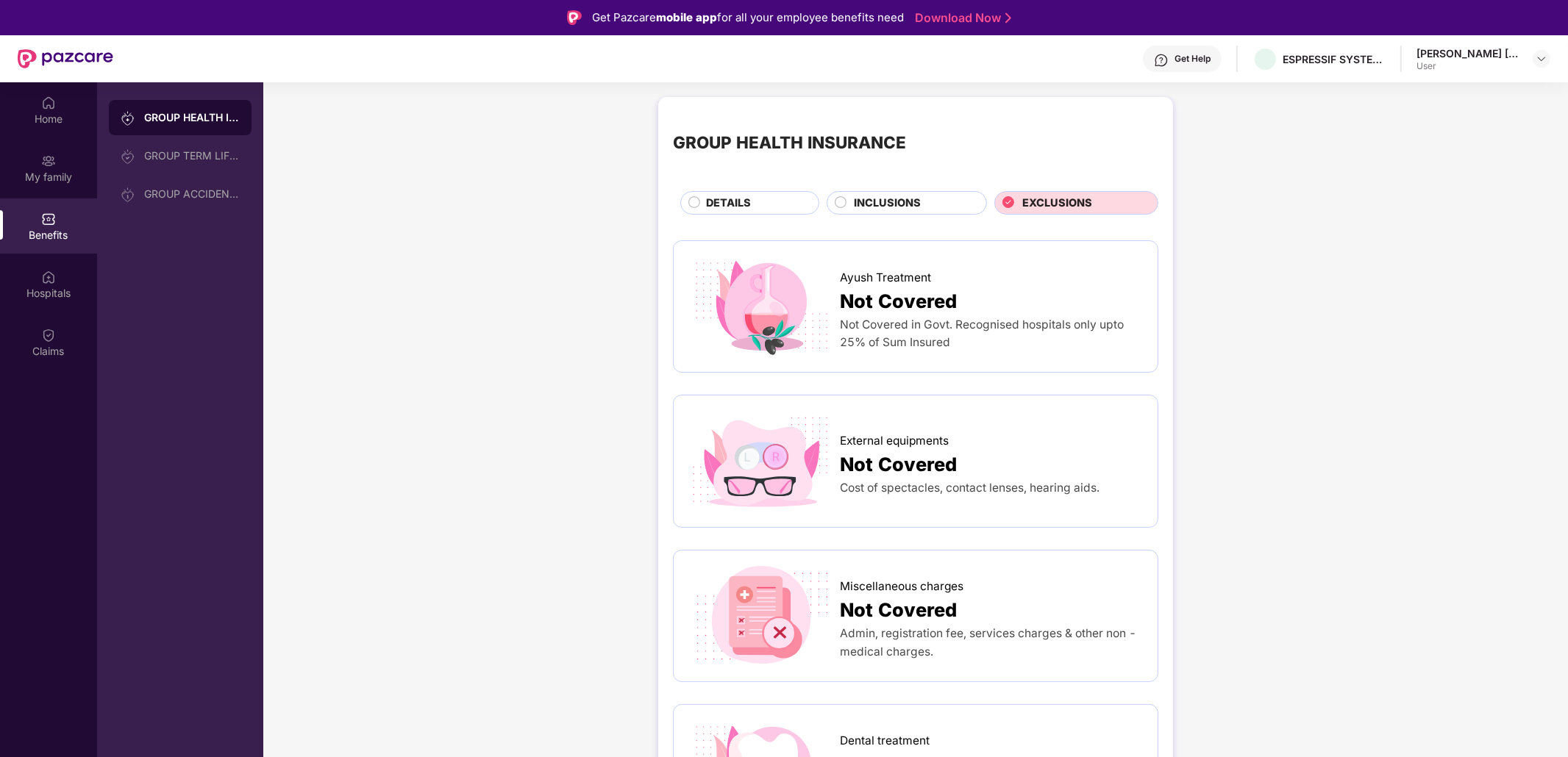
click at [720, 198] on span "DETAILS" at bounding box center [728, 203] width 45 height 17
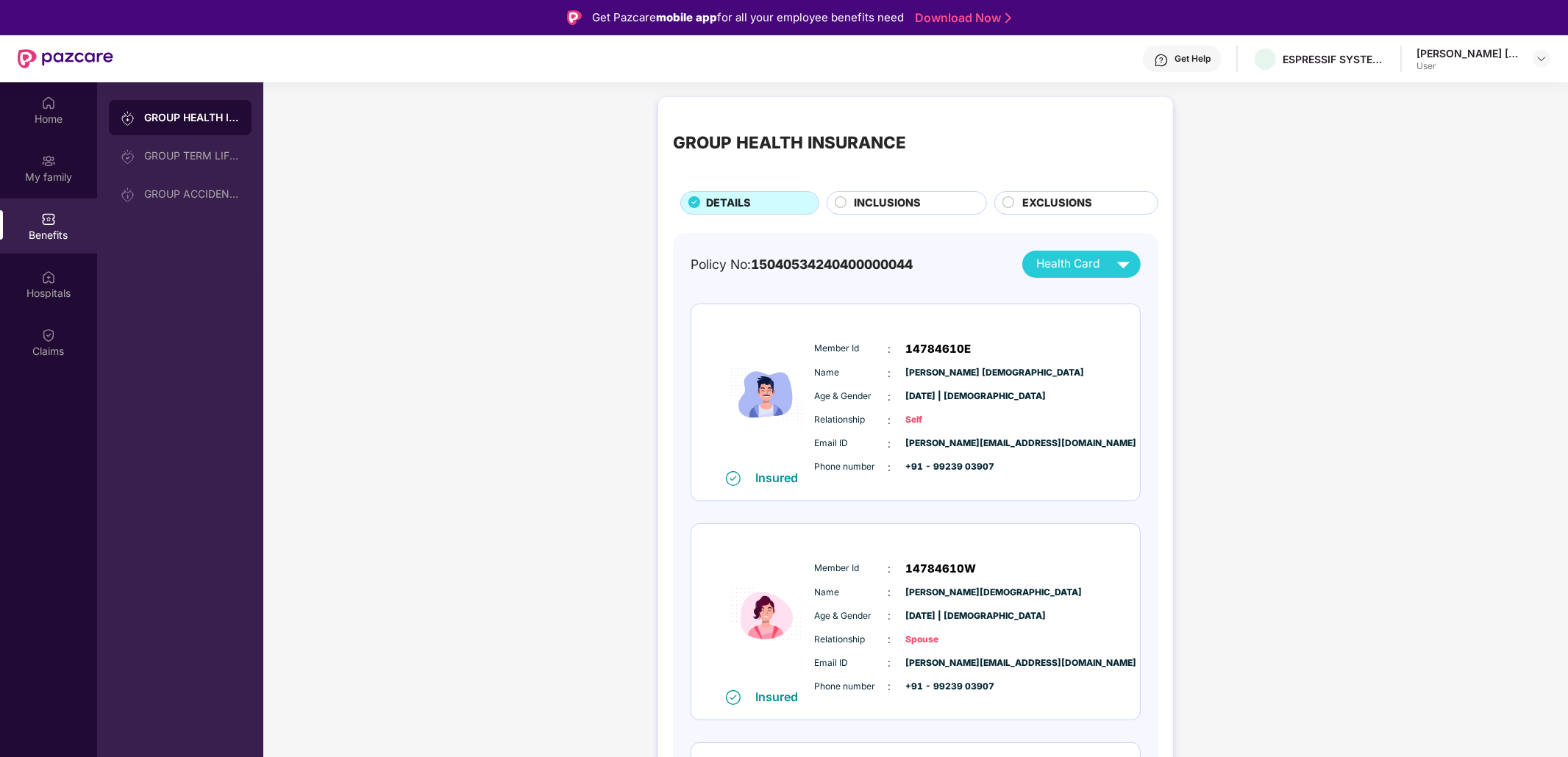
click at [1122, 267] on img at bounding box center [1123, 264] width 25 height 25
click at [53, 177] on div "My family" at bounding box center [48, 177] width 97 height 14
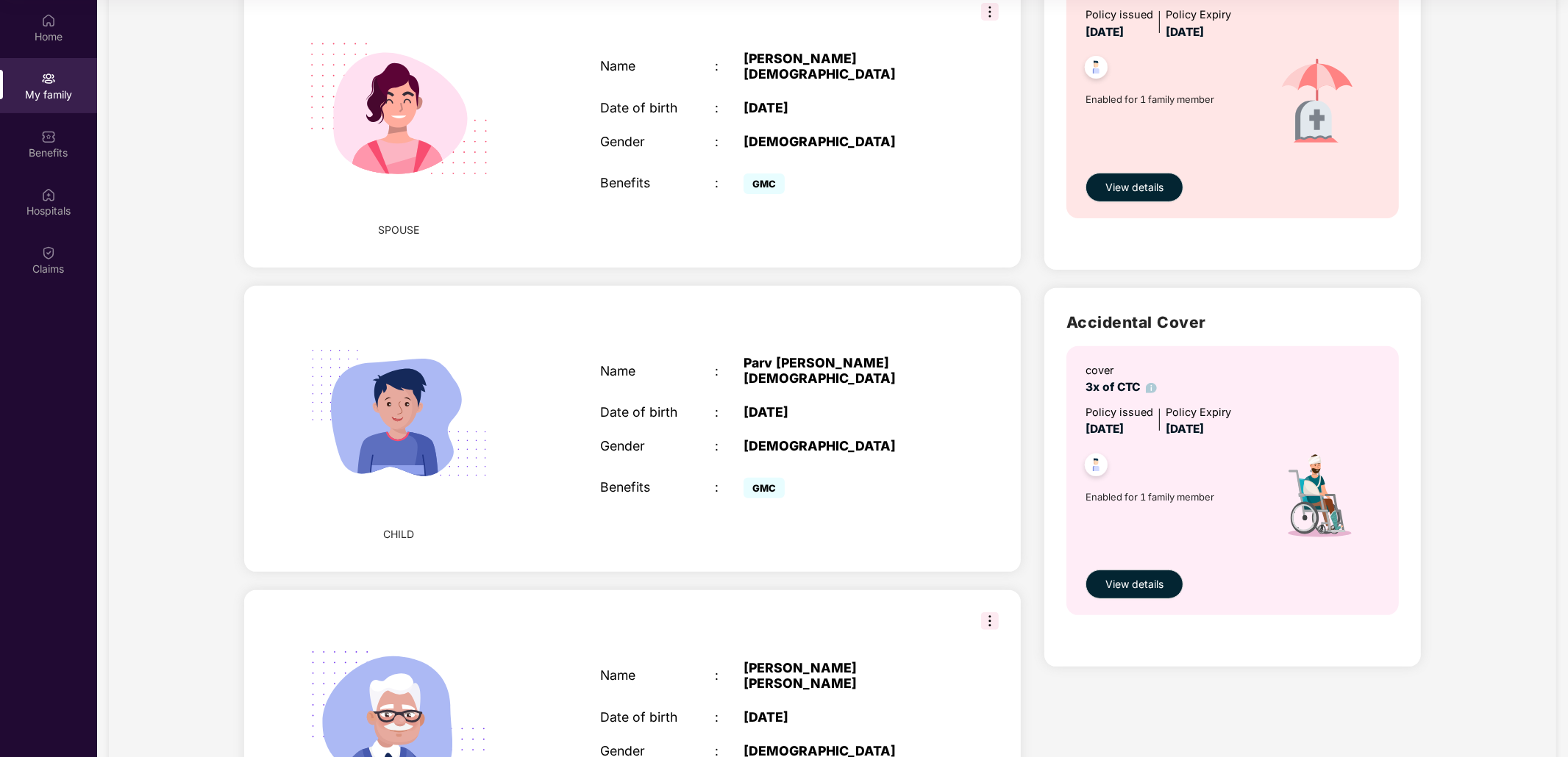
scroll to position [662, 0]
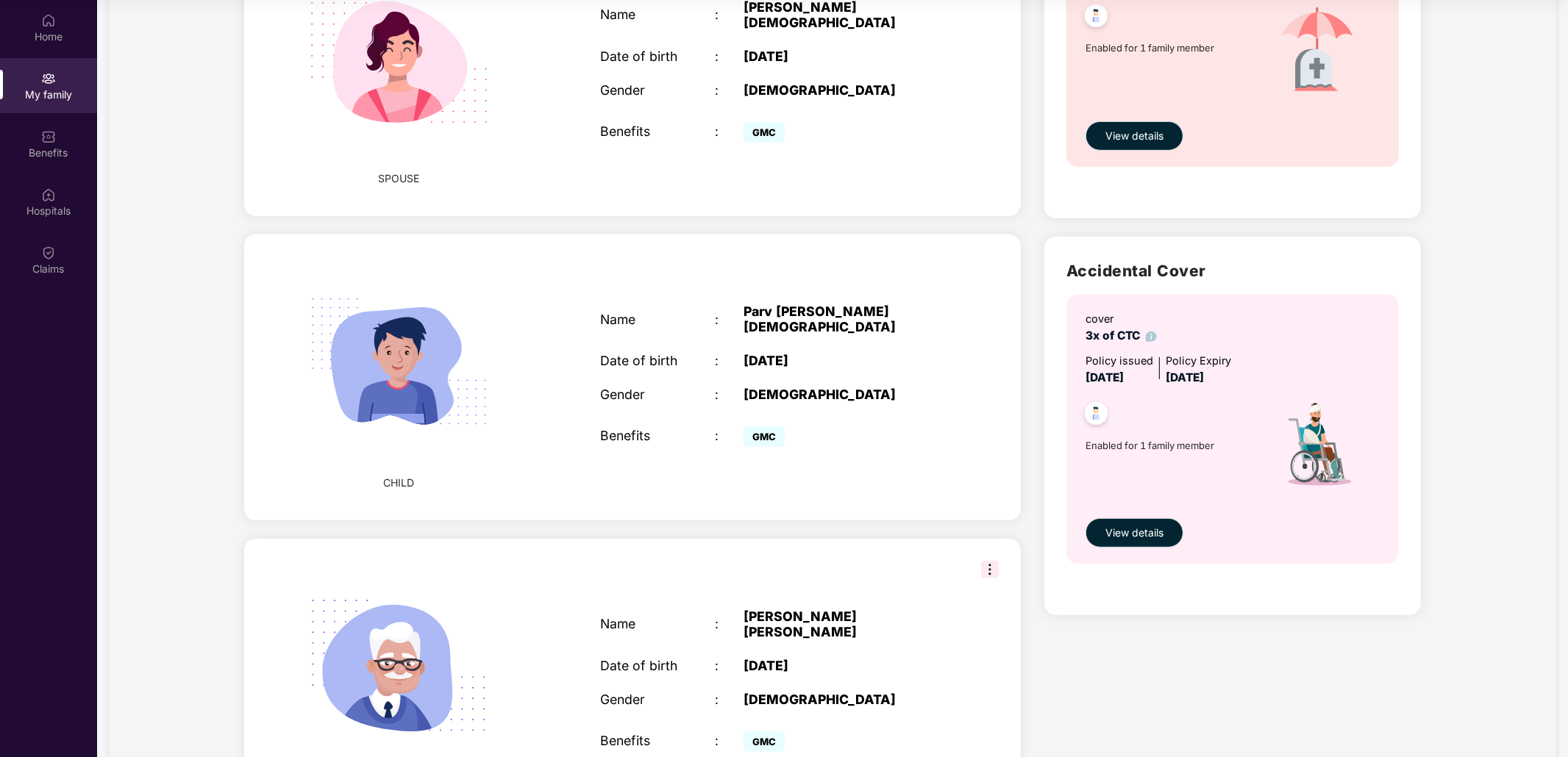
click at [1117, 151] on button "View details" at bounding box center [1134, 136] width 98 height 30
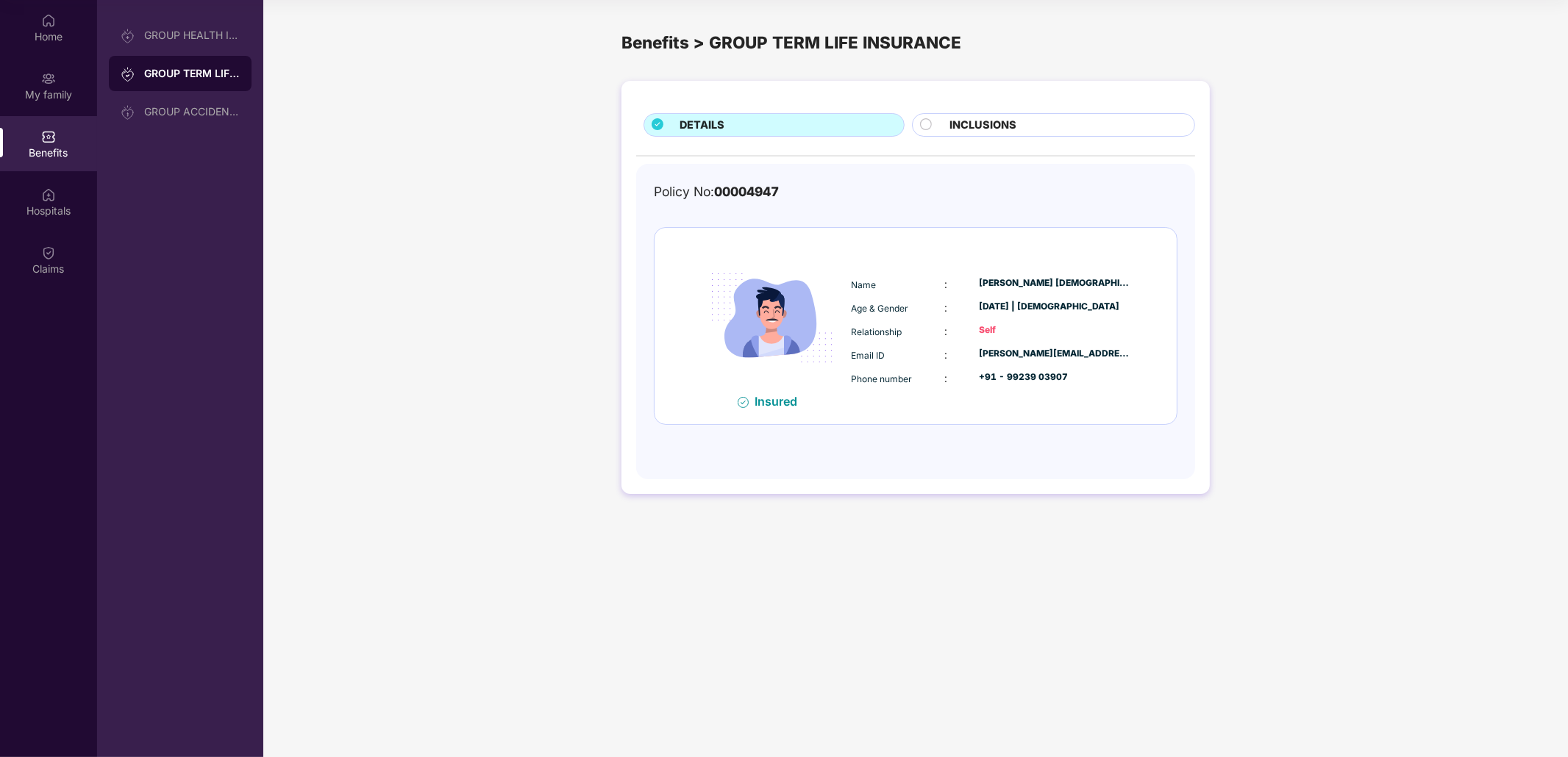
click at [717, 126] on span "DETAILS" at bounding box center [702, 125] width 45 height 17
click at [190, 38] on div "GROUP HEALTH INSURANCE" at bounding box center [192, 35] width 96 height 12
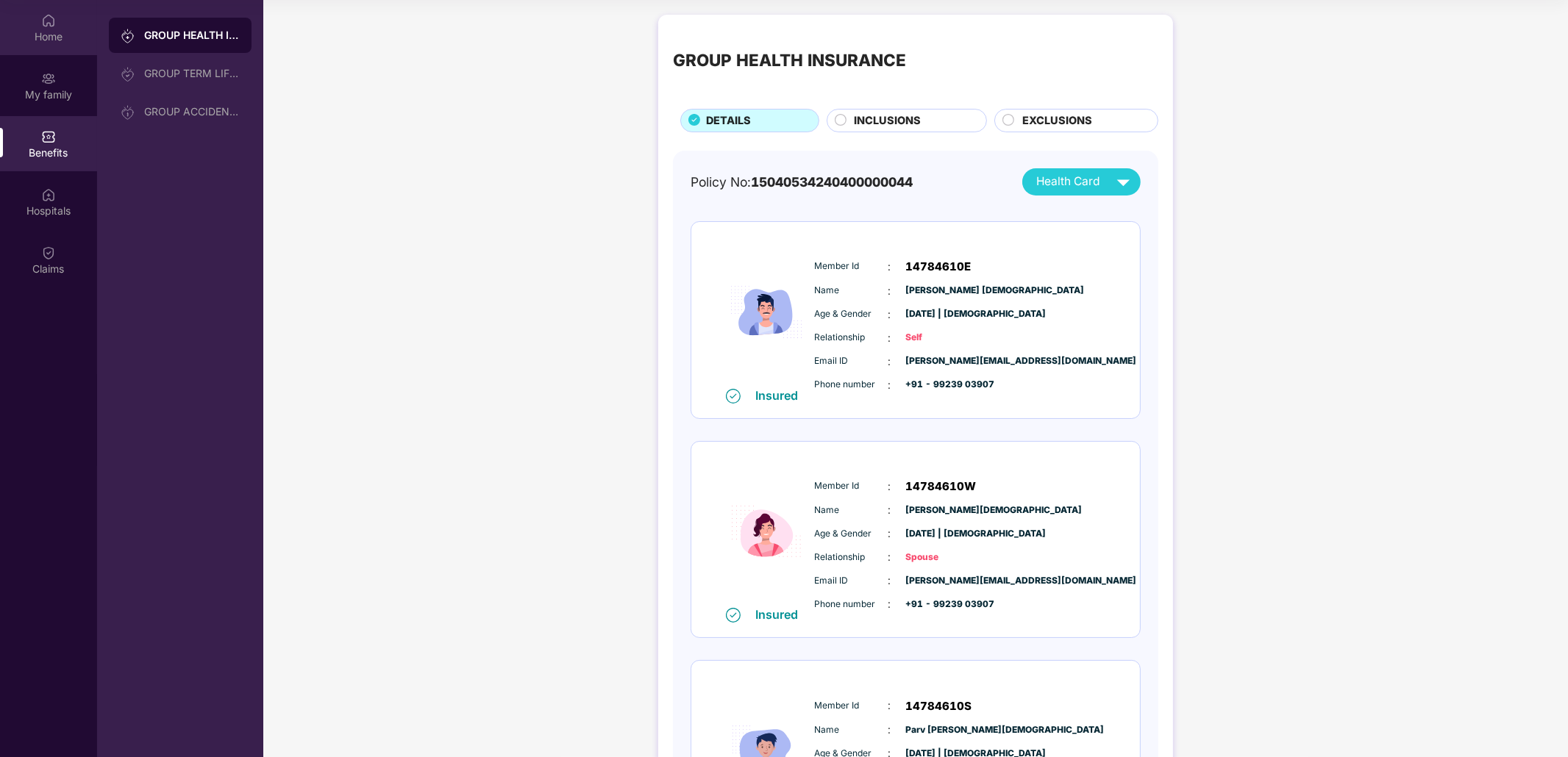
click at [57, 22] on div "Home" at bounding box center [48, 27] width 97 height 55
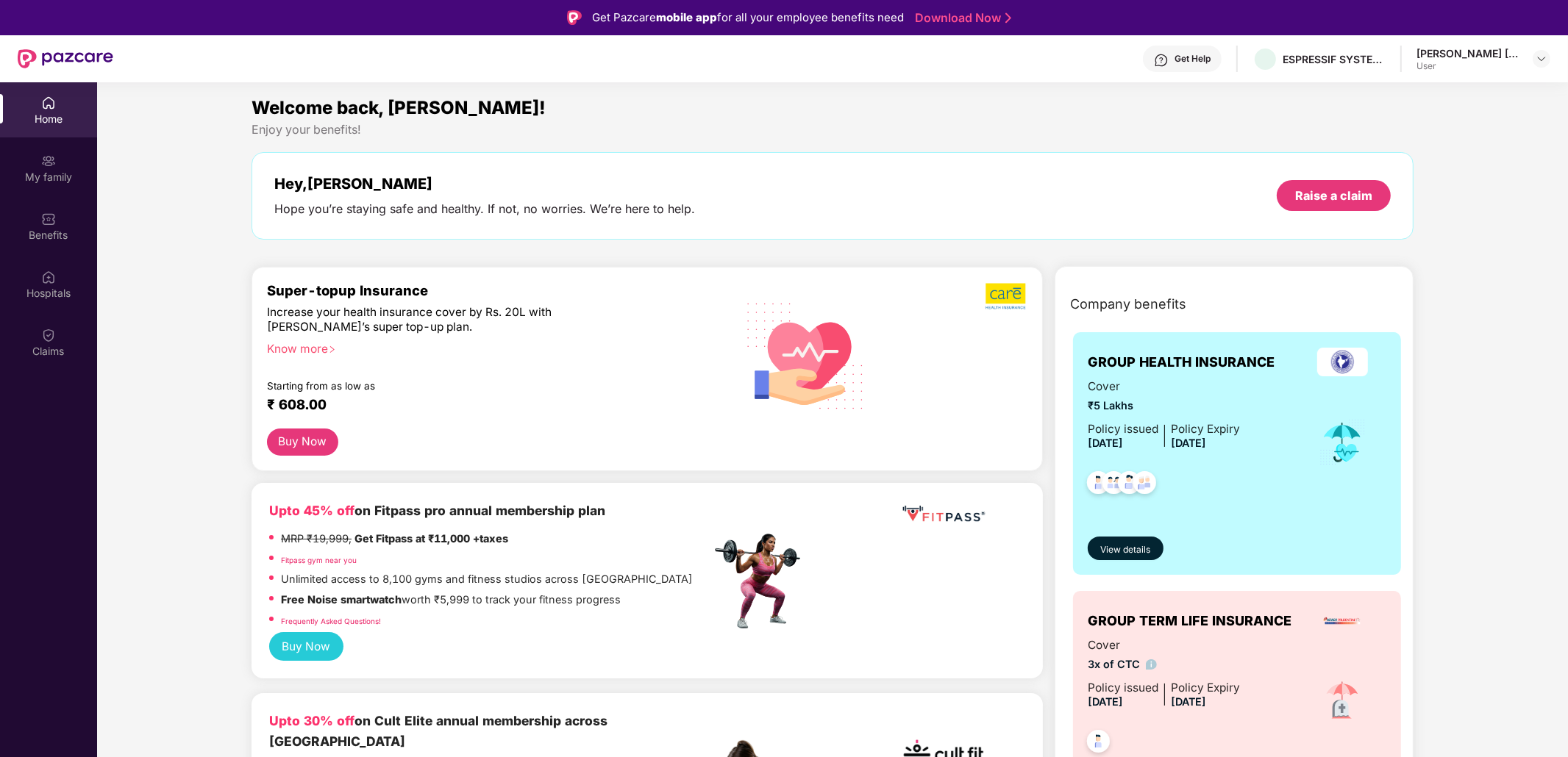
click at [1410, 53] on div "[PERSON_NAME] [DEMOGRAPHIC_DATA]" at bounding box center [1469, 52] width 103 height 14
click at [1410, 58] on img at bounding box center [1542, 59] width 12 height 12
click at [1410, 94] on div "Logout" at bounding box center [1473, 92] width 192 height 29
